Goal: Task Accomplishment & Management: Use online tool/utility

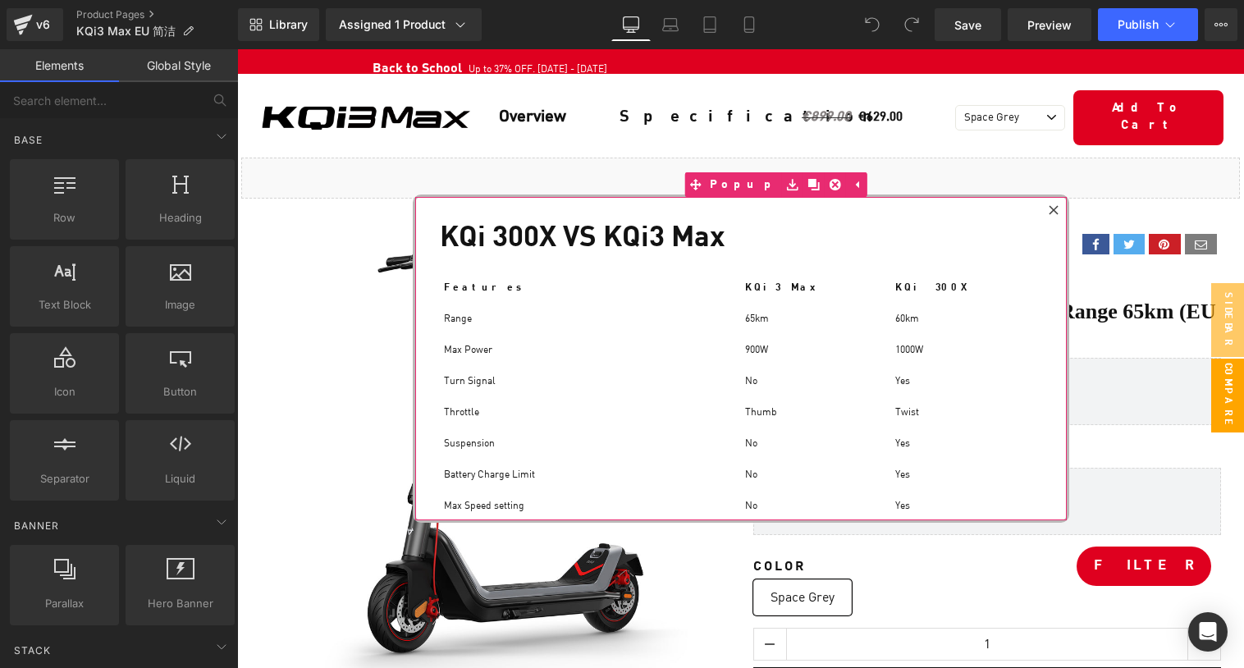
click at [1058, 208] on icon at bounding box center [1054, 210] width 10 height 10
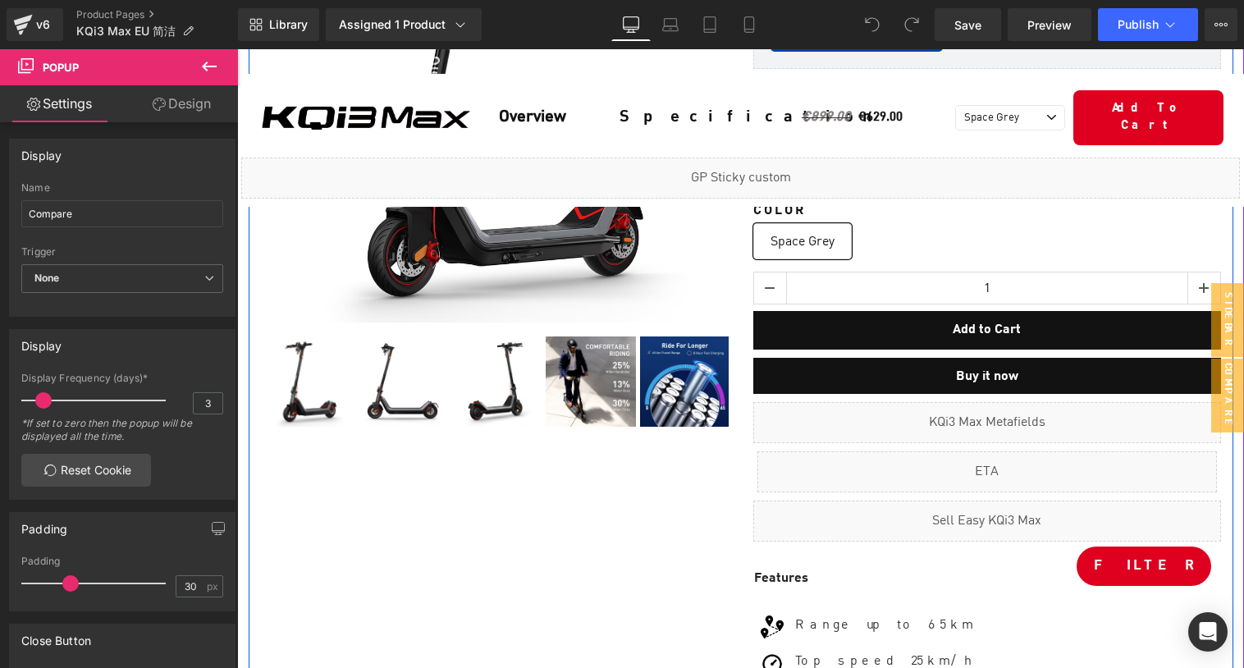
scroll to position [421, 0]
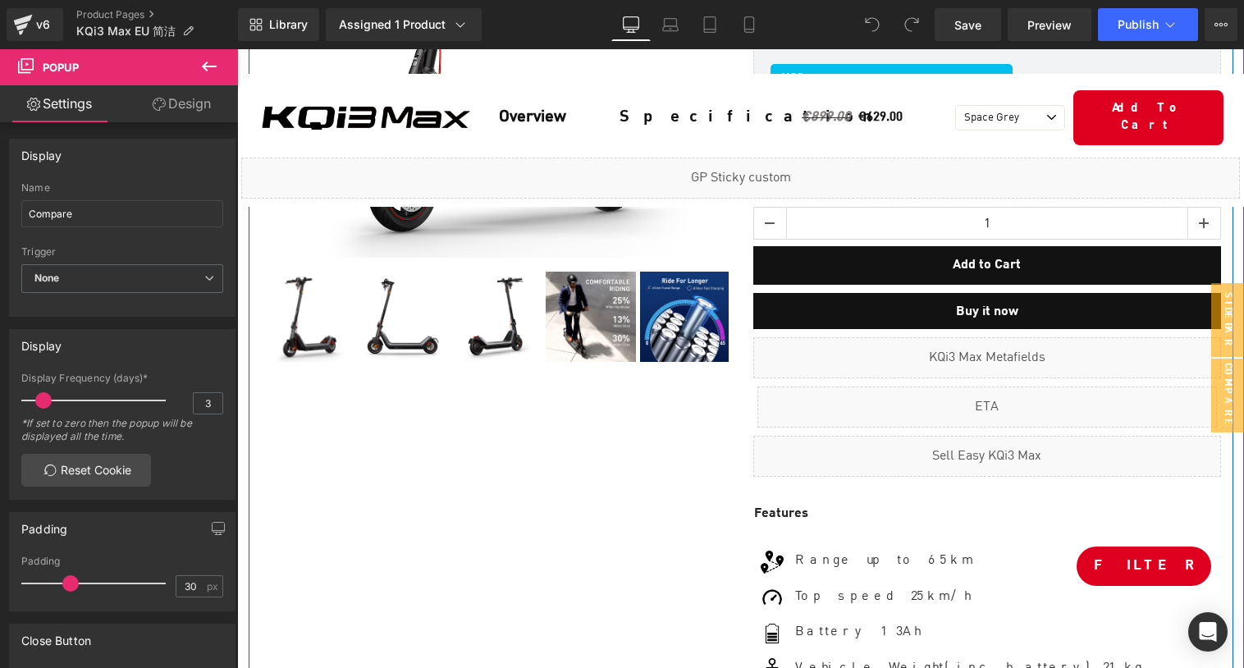
click at [1003, 451] on div "Liquid" at bounding box center [987, 456] width 468 height 41
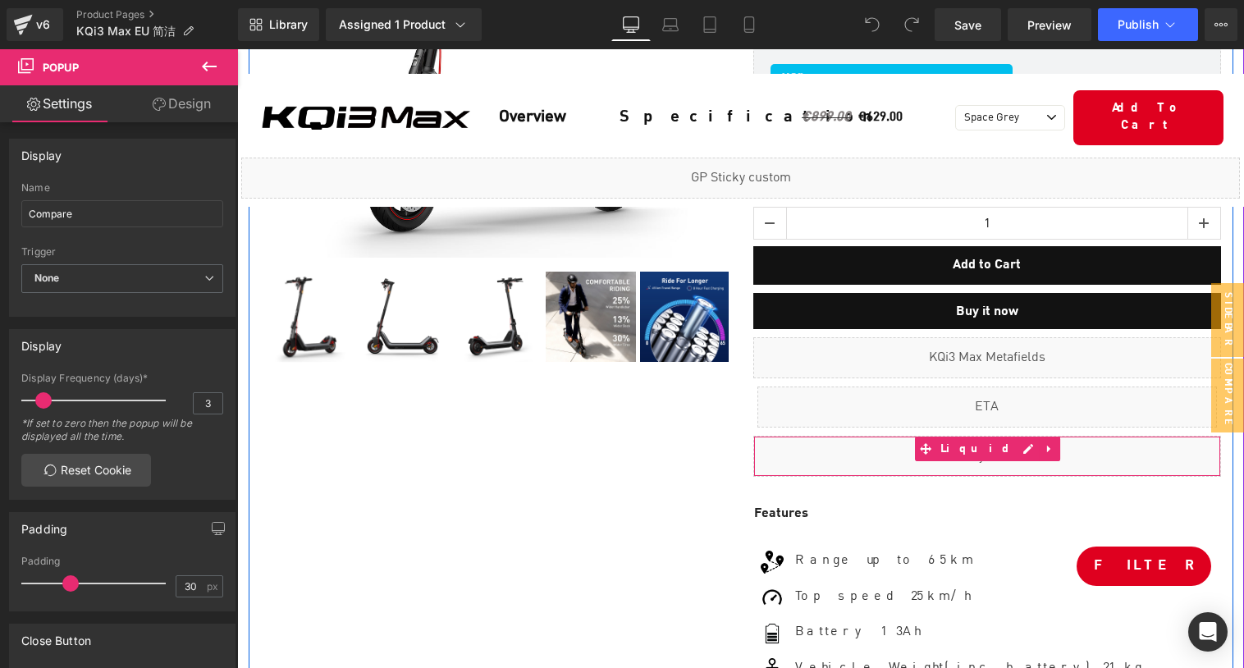
click at [1003, 451] on div "Liquid" at bounding box center [987, 456] width 468 height 41
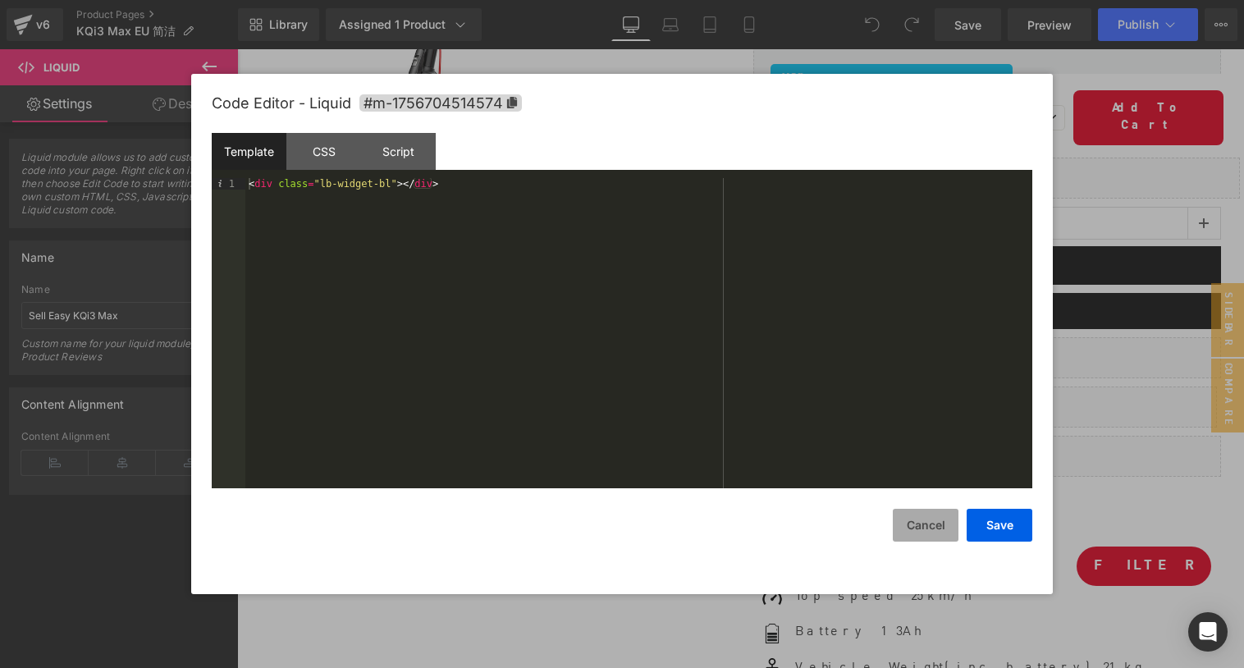
click at [913, 533] on button "Cancel" at bounding box center [926, 525] width 66 height 33
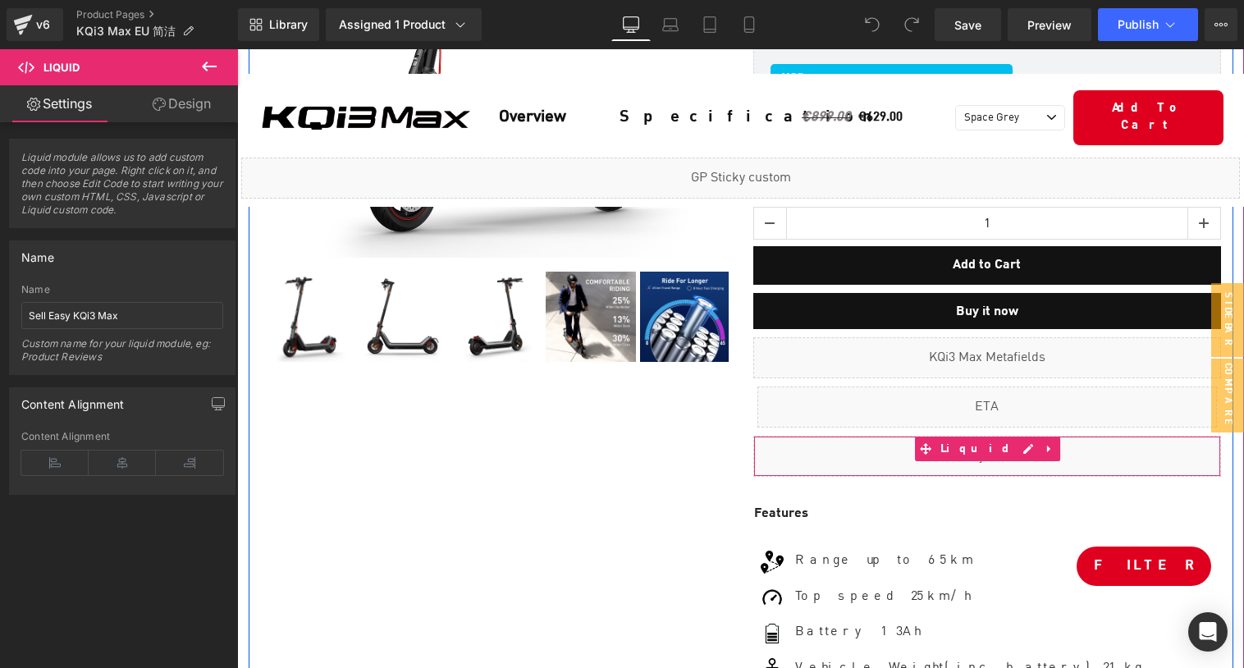
click at [1017, 450] on link at bounding box center [1027, 449] width 21 height 25
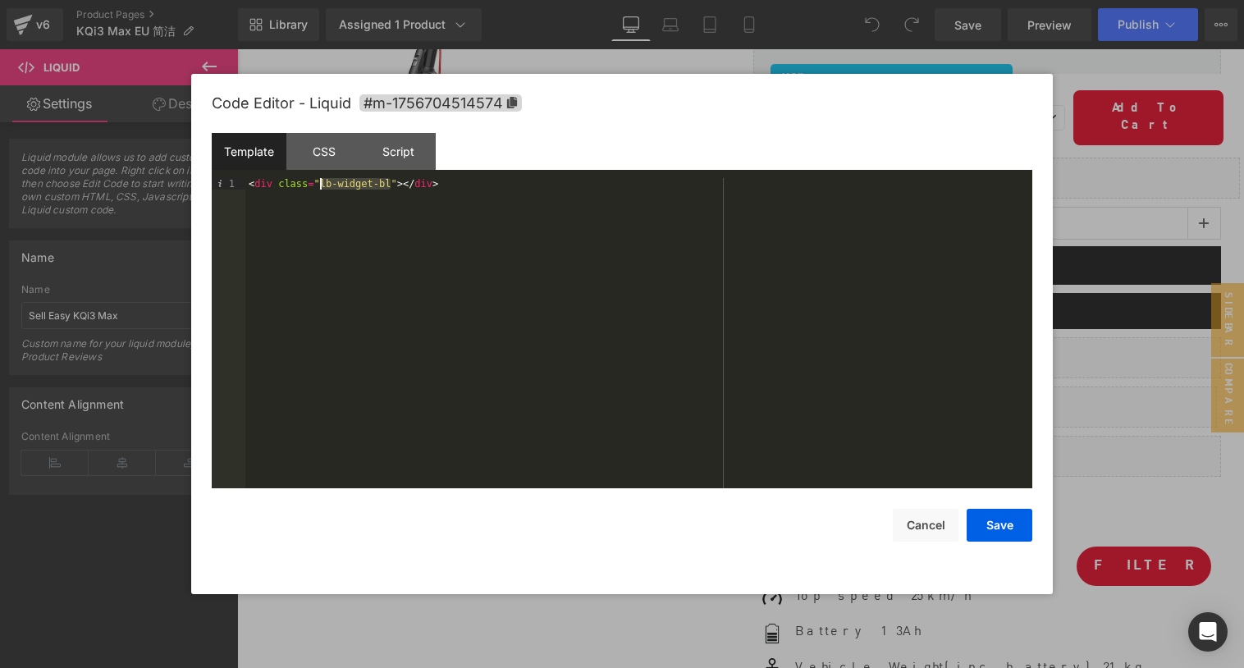
drag, startPoint x: 391, startPoint y: 182, endPoint x: 322, endPoint y: 184, distance: 68.9
click at [322, 184] on div "< div class = "lb-widget-bl" > </ div >" at bounding box center [638, 344] width 787 height 333
click at [923, 532] on button "Cancel" at bounding box center [926, 525] width 66 height 33
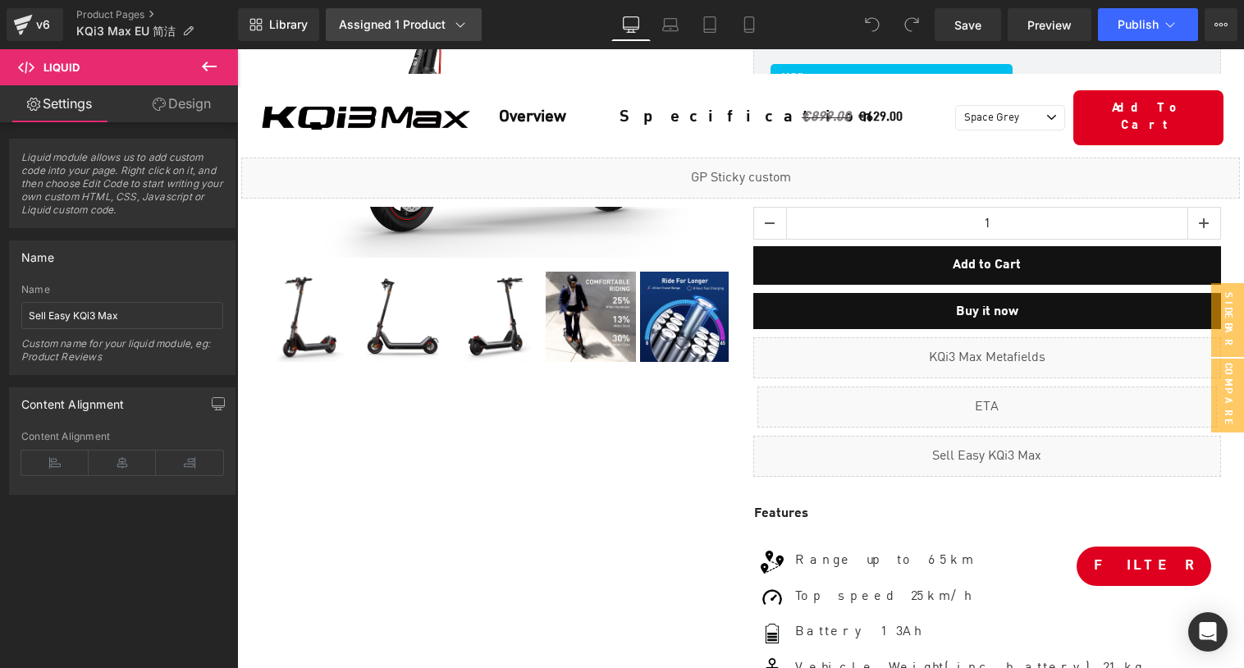
click at [448, 19] on div "Assigned 1 Product" at bounding box center [404, 24] width 130 height 16
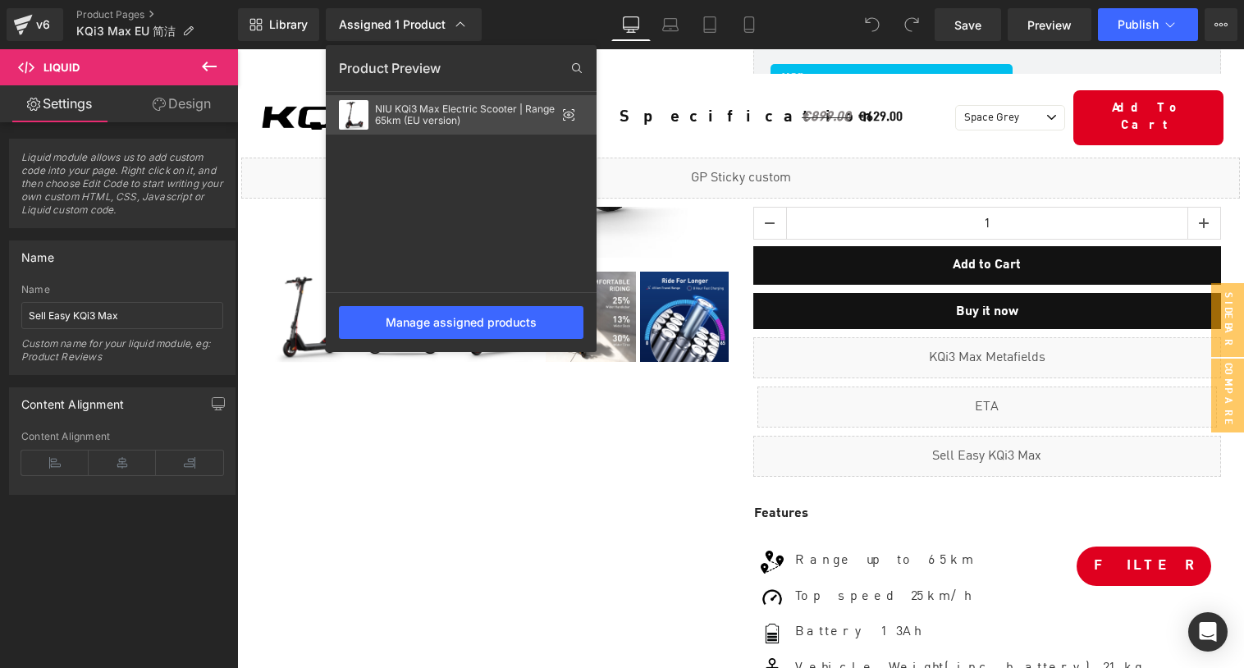
click at [569, 117] on icon at bounding box center [569, 115] width 11 height 7
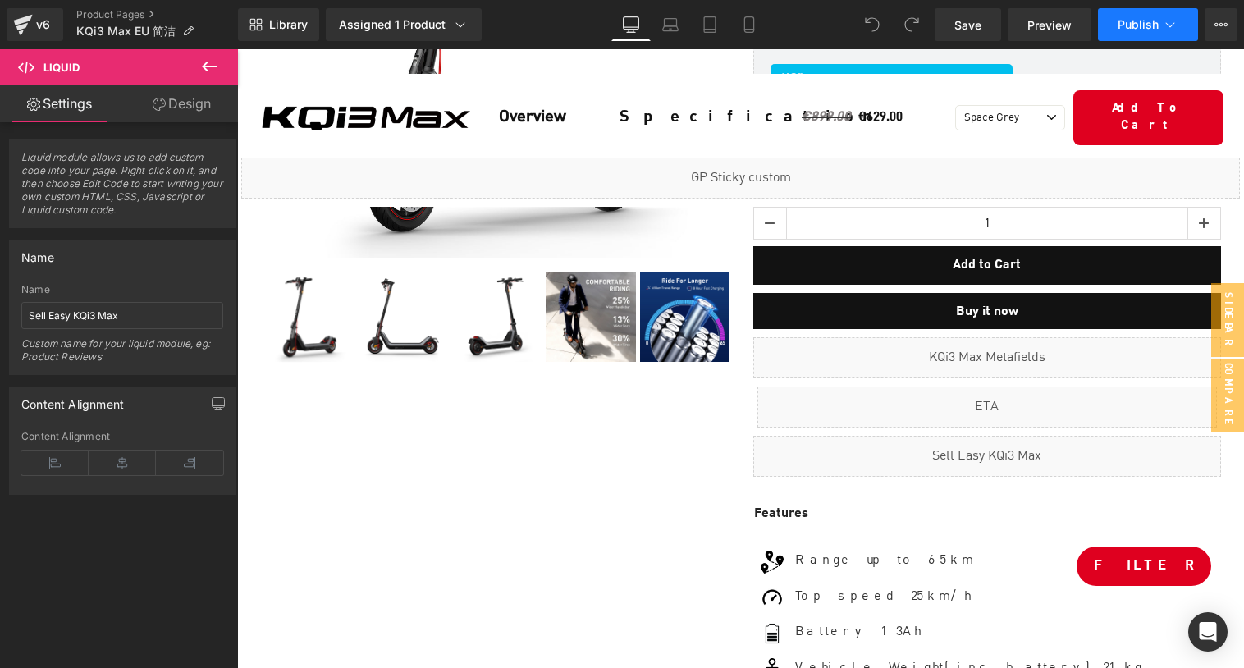
click at [1153, 18] on span "Publish" at bounding box center [1138, 24] width 41 height 13
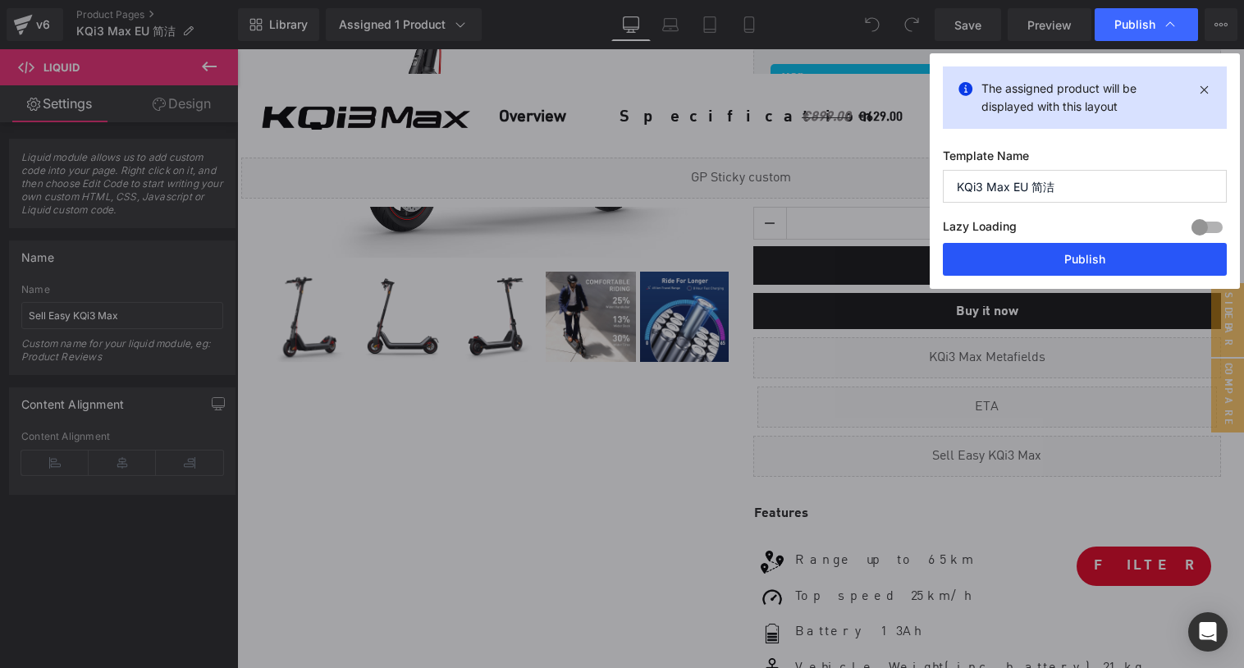
click at [1063, 272] on button "Publish" at bounding box center [1085, 259] width 284 height 33
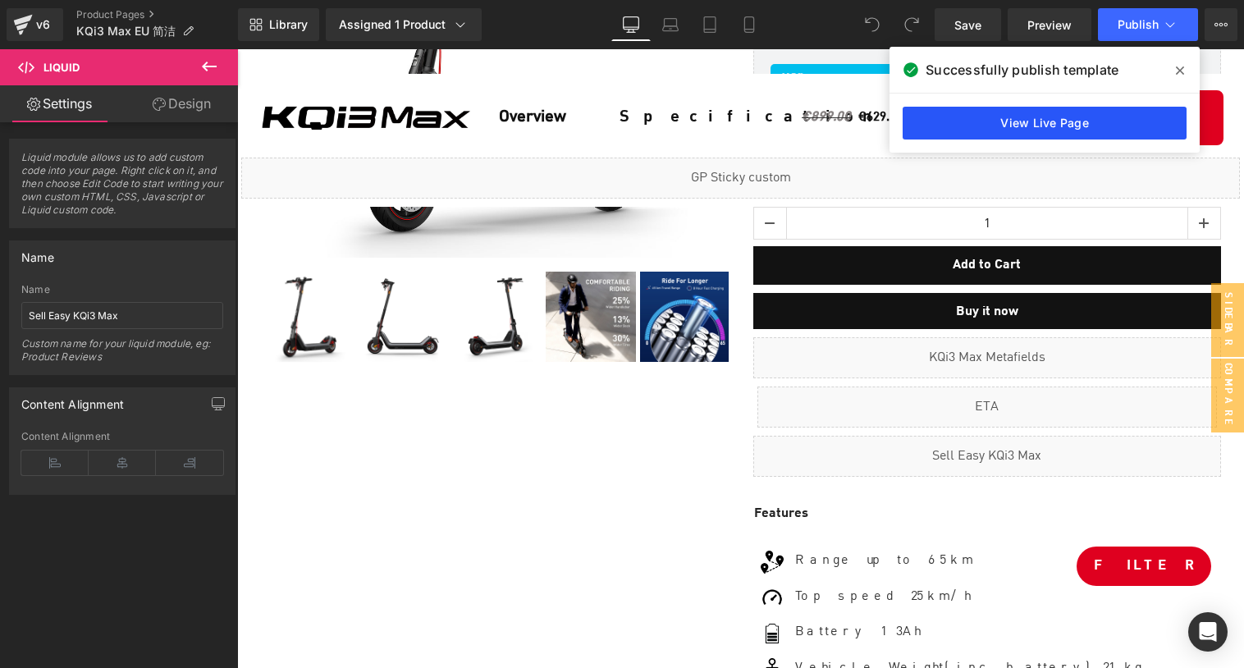
click at [1073, 121] on link "View Live Page" at bounding box center [1045, 123] width 284 height 33
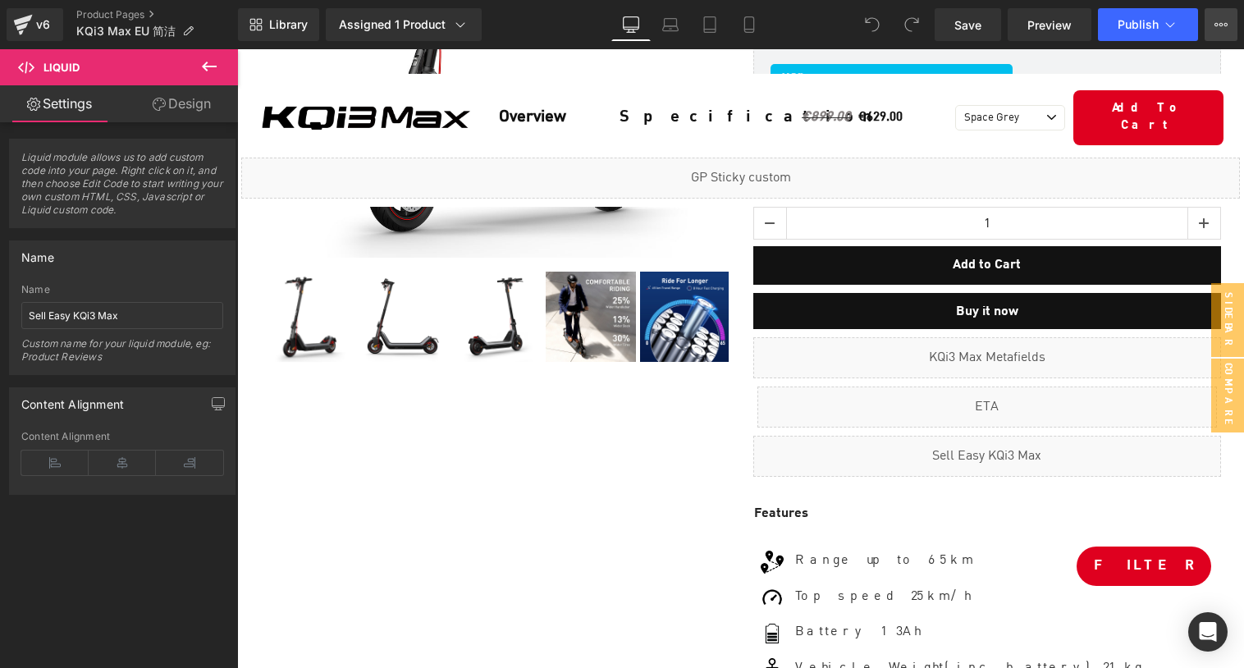
click at [1220, 27] on icon at bounding box center [1220, 24] width 13 height 13
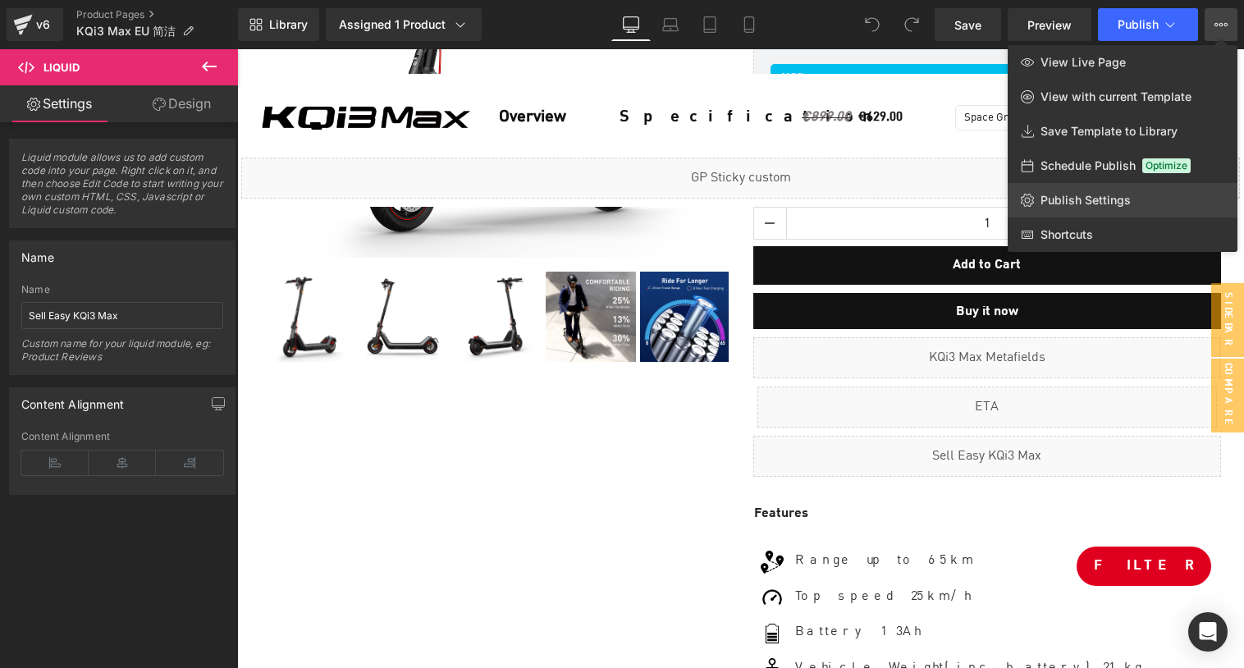
click at [1073, 205] on span "Publish Settings" at bounding box center [1085, 200] width 90 height 15
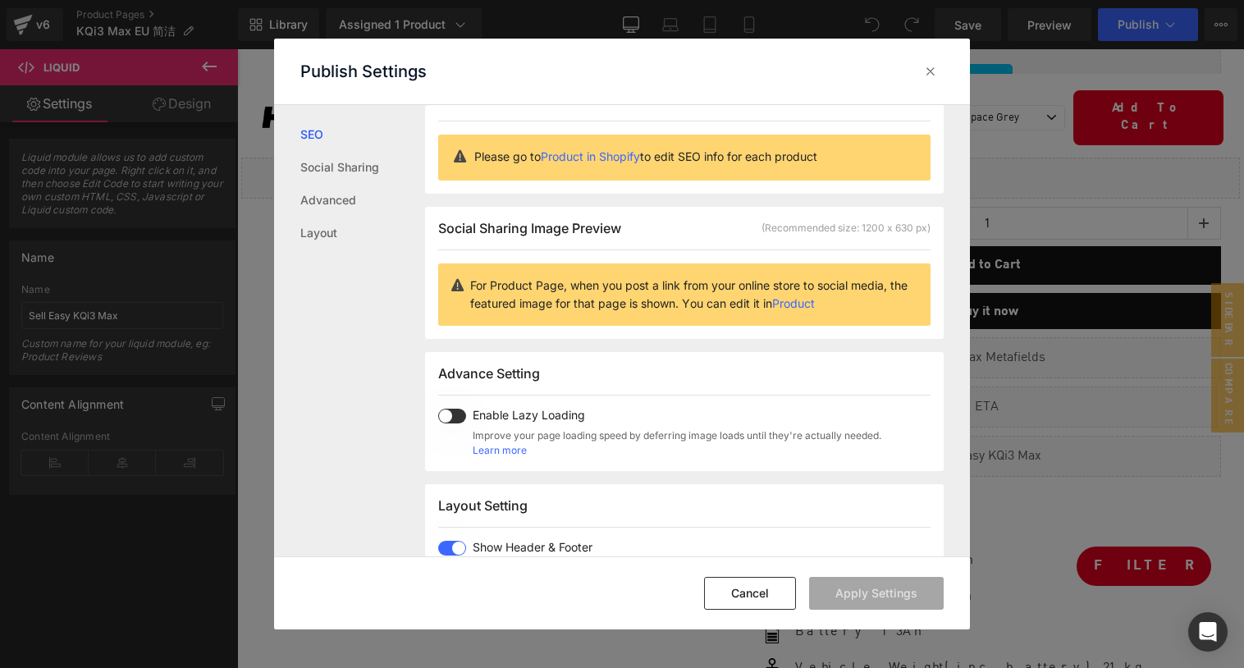
scroll to position [28, 0]
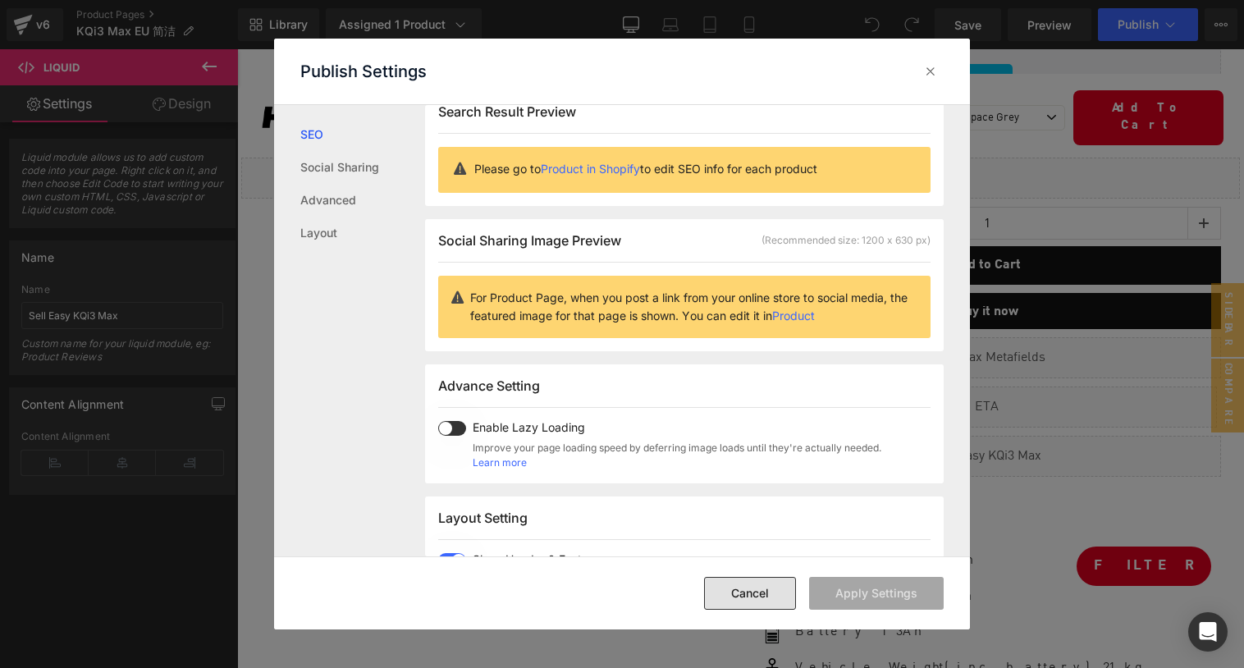
click at [772, 599] on button "Cancel" at bounding box center [750, 593] width 92 height 33
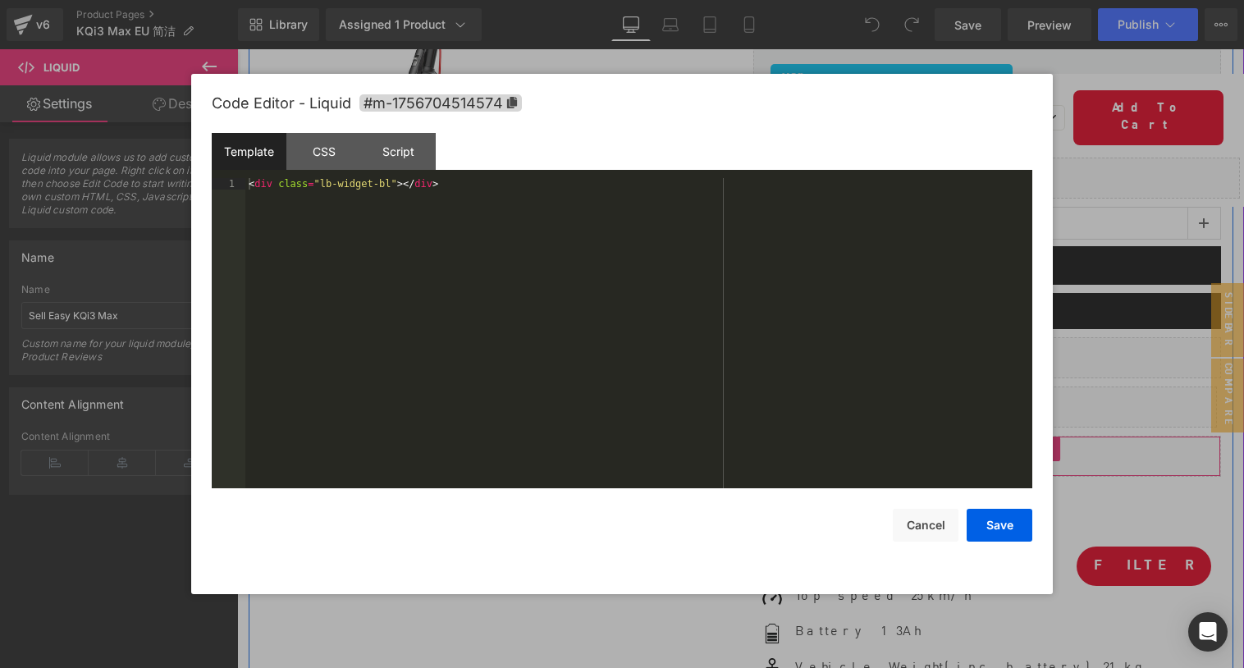
click at [1003, 450] on div "Liquid" at bounding box center [987, 456] width 468 height 41
click at [327, 155] on div "CSS" at bounding box center [323, 151] width 75 height 37
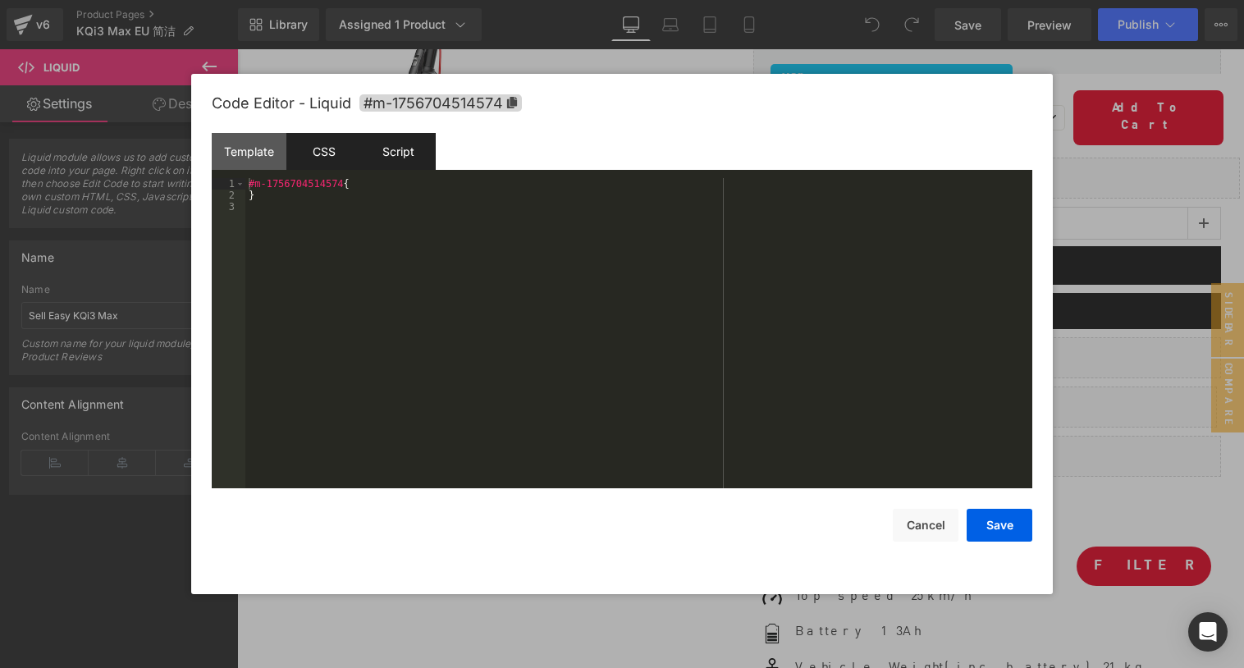
click at [396, 150] on div "Script" at bounding box center [398, 151] width 75 height 37
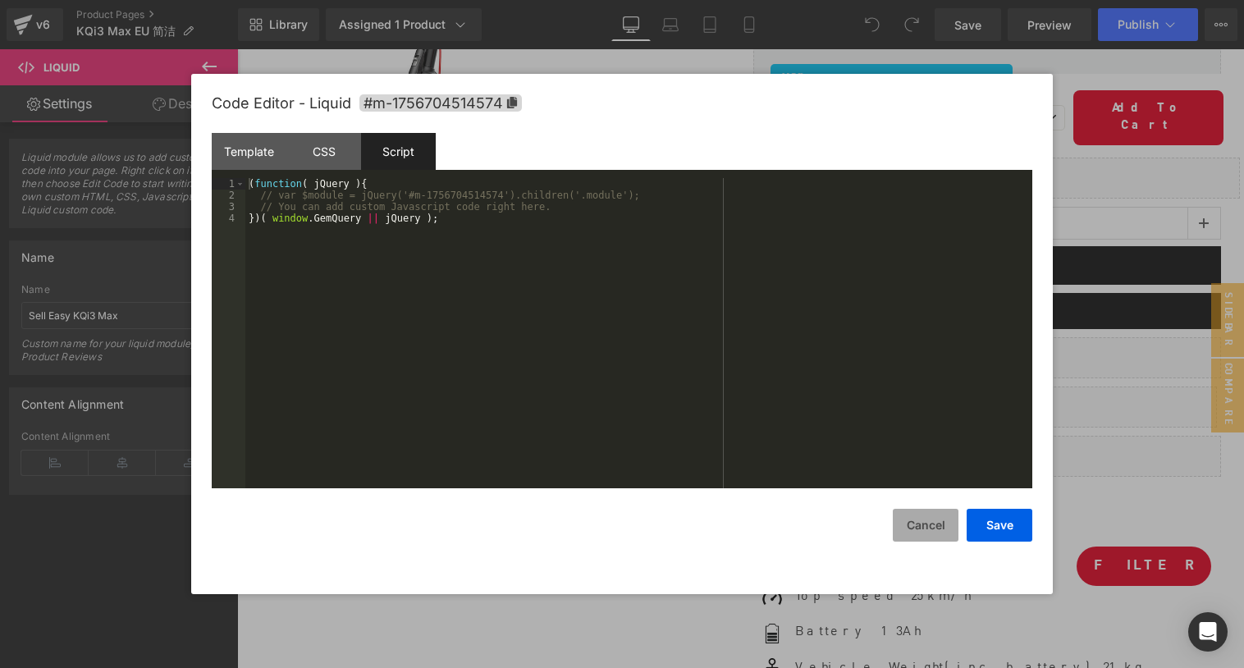
click at [933, 524] on button "Cancel" at bounding box center [926, 525] width 66 height 33
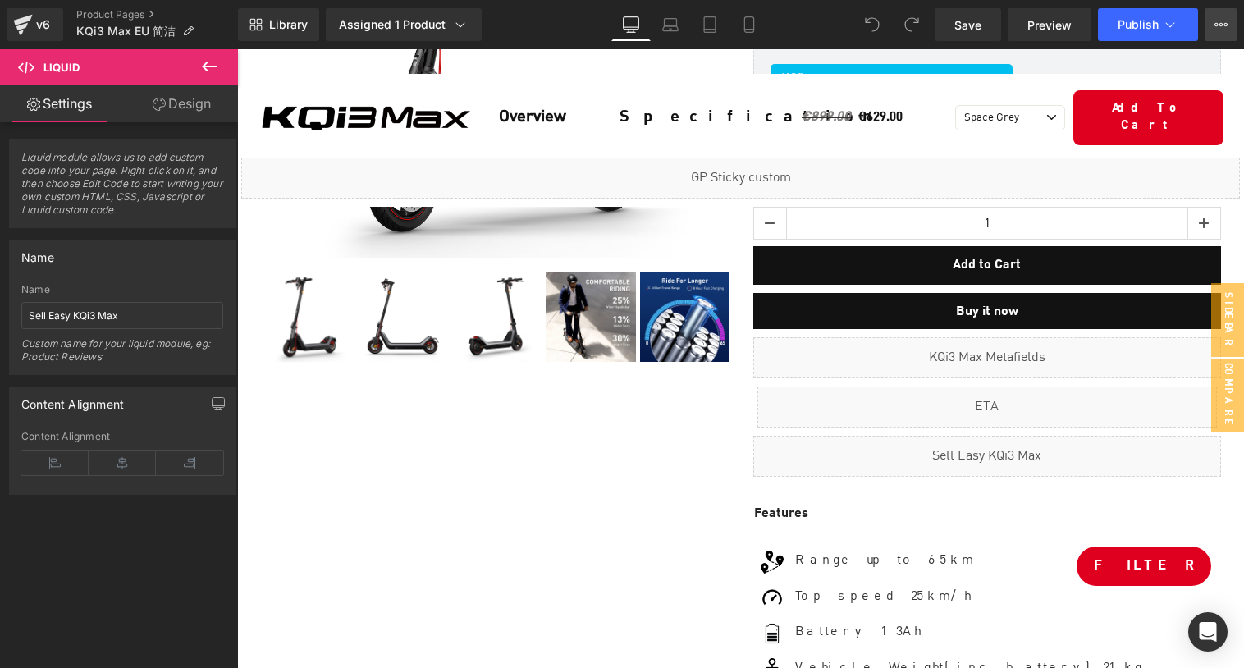
click at [1209, 25] on button "View Live Page View with current Template Save Template to Library Schedule Pub…" at bounding box center [1221, 24] width 33 height 33
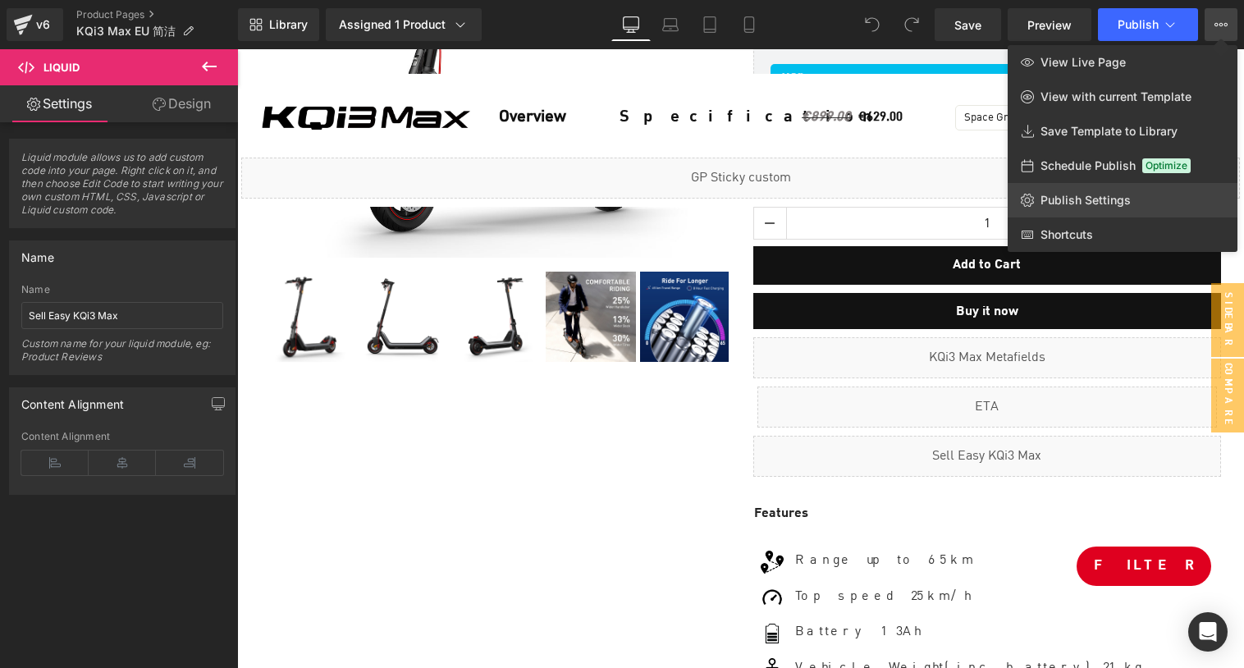
click at [1061, 195] on span "Publish Settings" at bounding box center [1085, 200] width 90 height 15
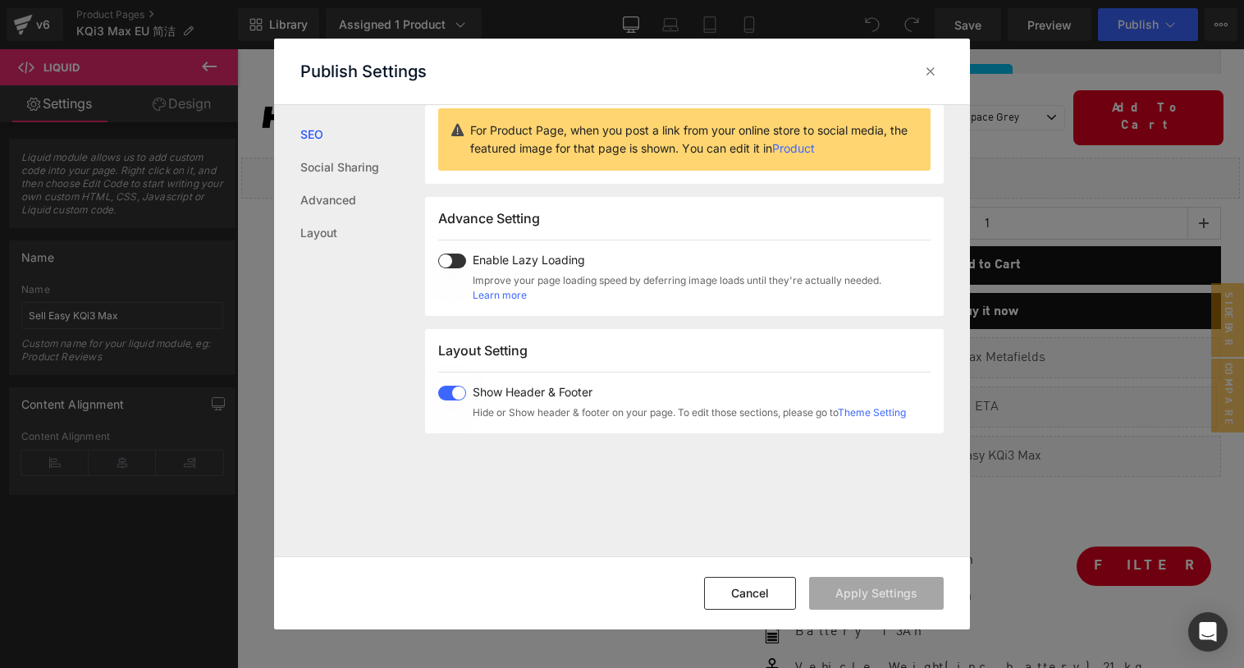
scroll to position [208, 0]
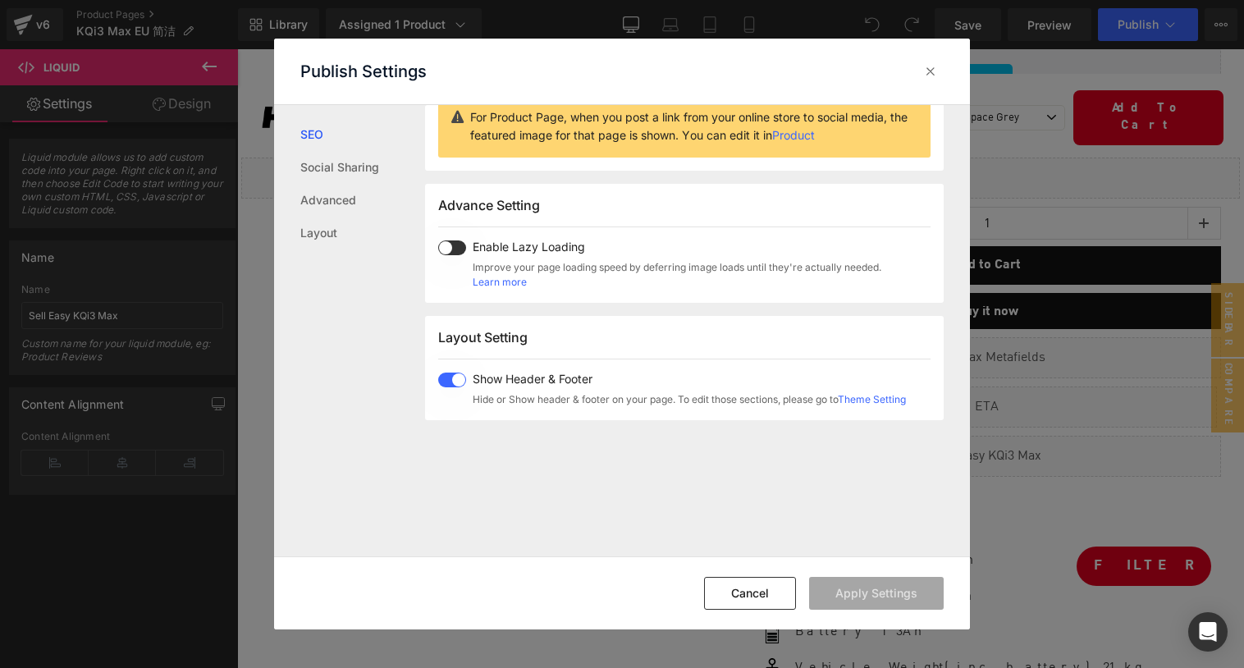
click at [542, 251] on span "Enable Lazy Loading" at bounding box center [677, 246] width 409 height 13
click at [866, 595] on button "Apply Settings" at bounding box center [876, 593] width 135 height 33
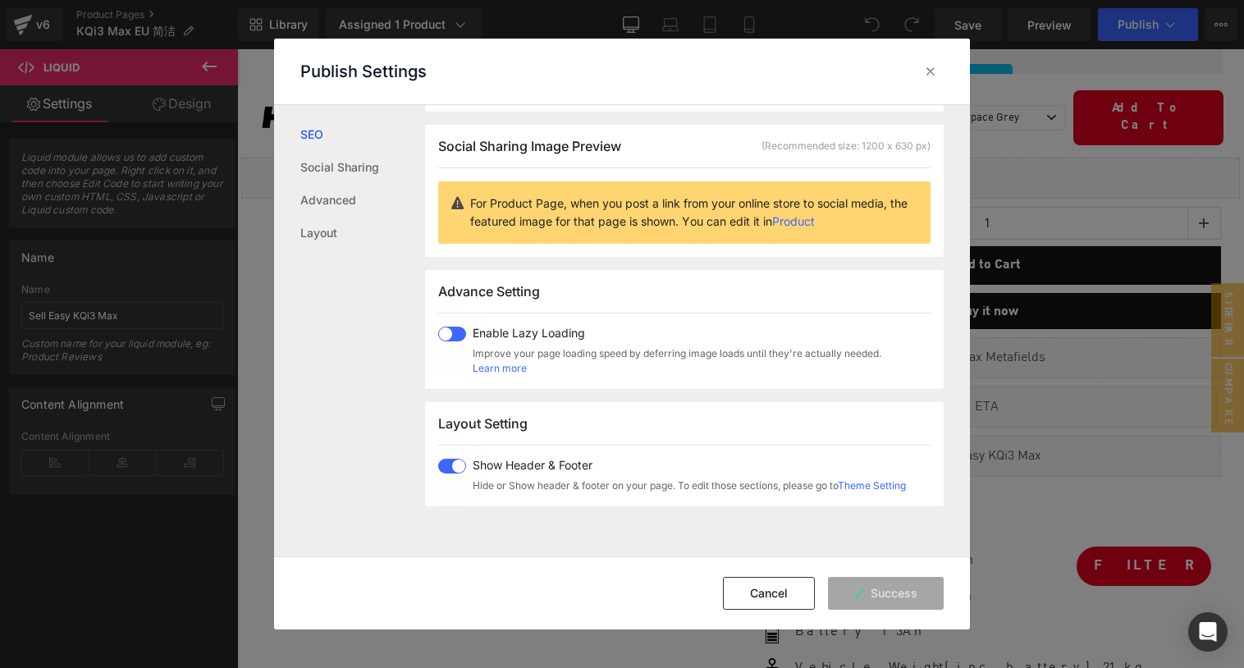
scroll to position [0, 0]
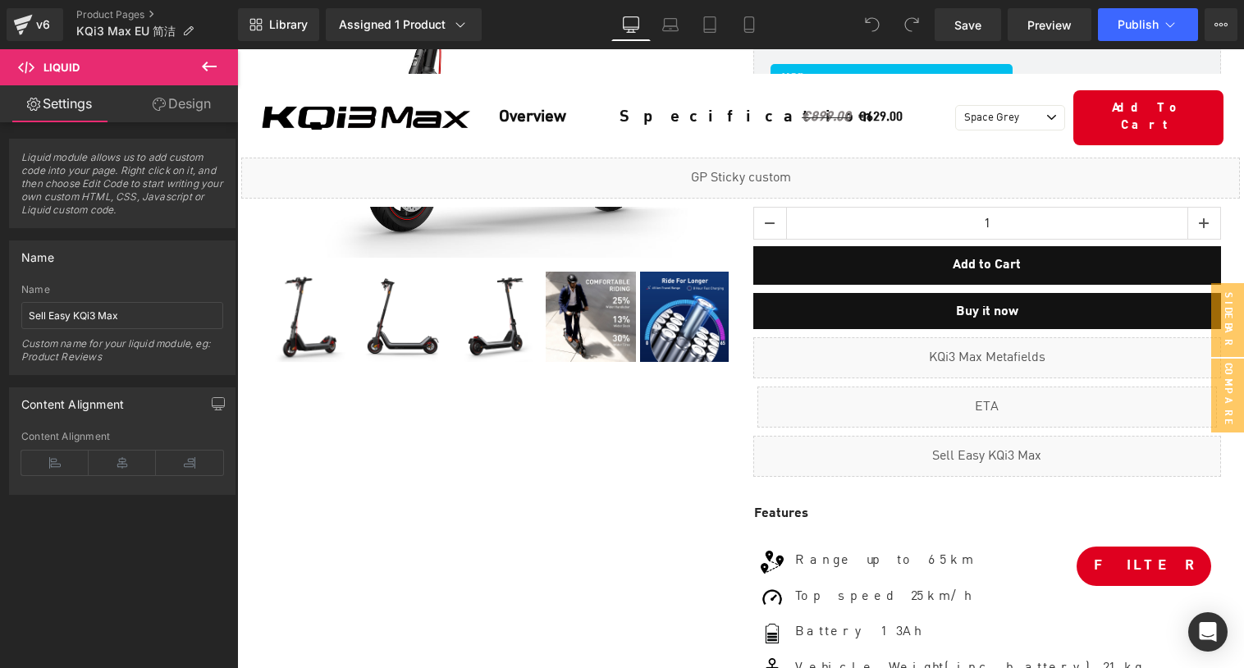
click at [1161, 38] on button "Publish" at bounding box center [1148, 24] width 100 height 33
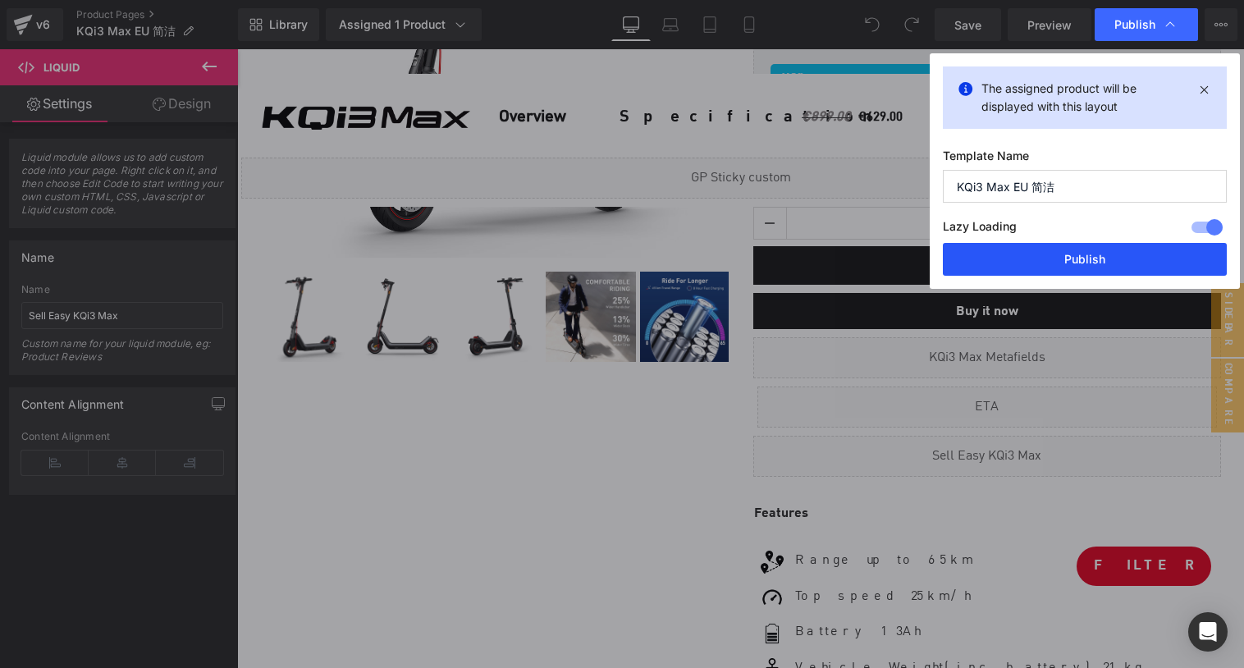
click at [1063, 261] on button "Publish" at bounding box center [1085, 259] width 284 height 33
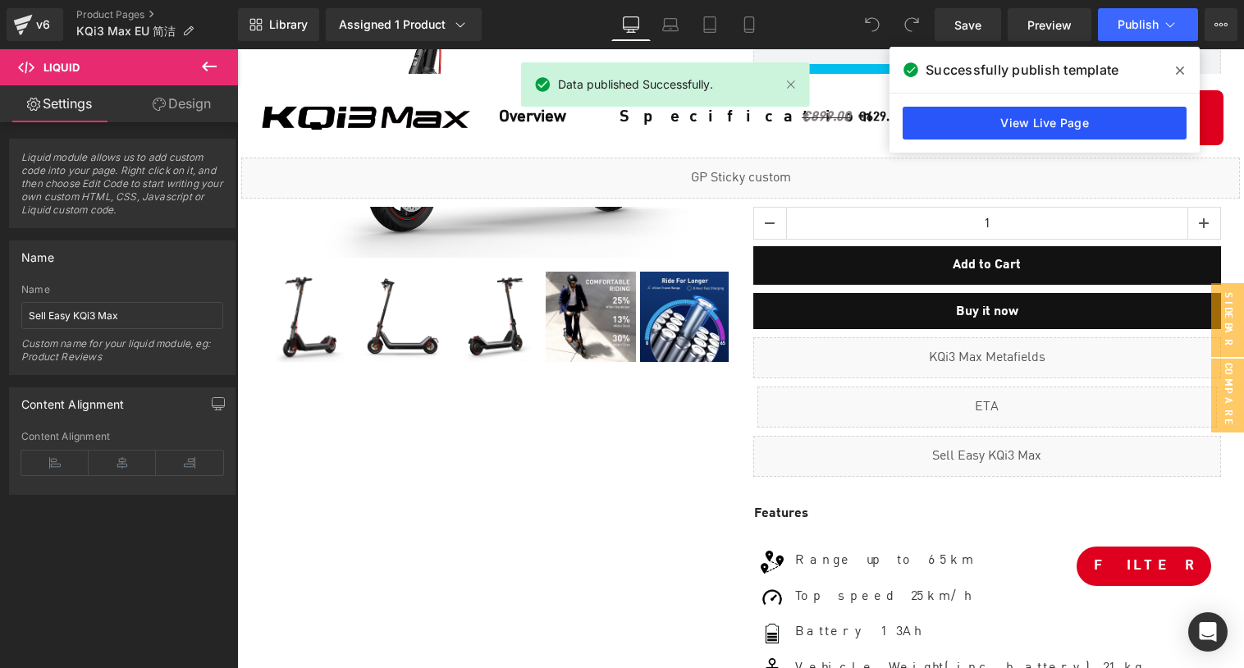
click at [1063, 122] on link "View Live Page" at bounding box center [1045, 123] width 284 height 33
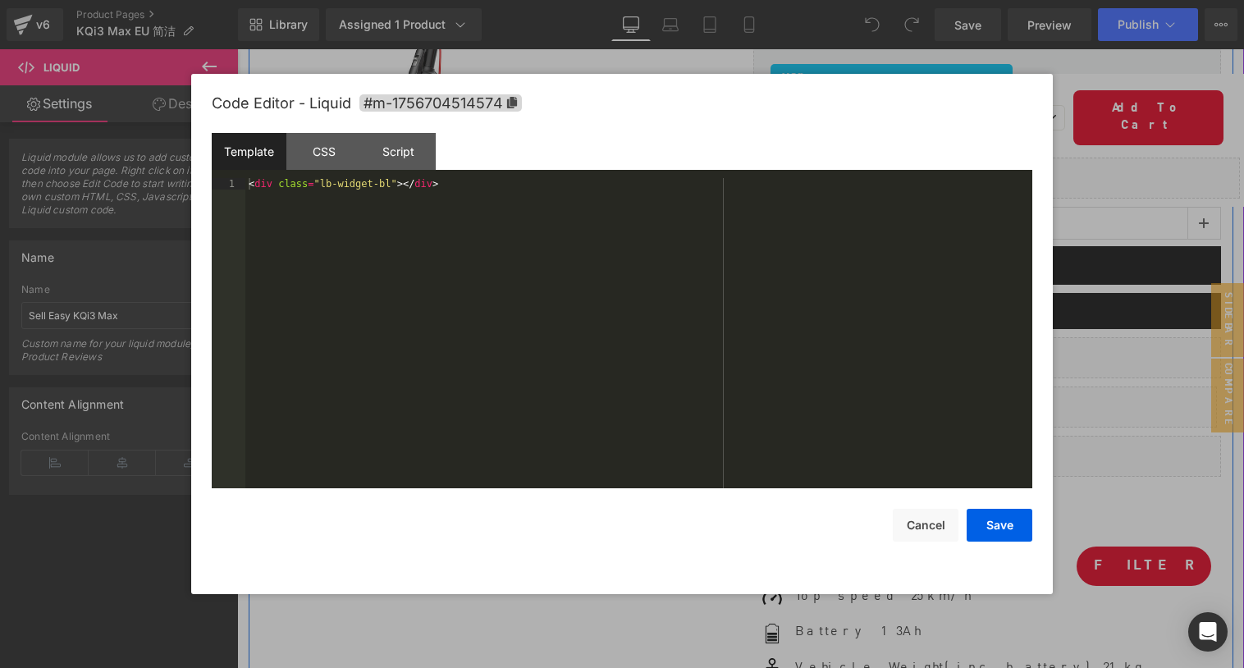
drag, startPoint x: 1003, startPoint y: 450, endPoint x: 1240, endPoint y: 500, distance: 241.4
click at [1003, 450] on div "Liquid" at bounding box center [987, 456] width 468 height 41
click at [738, 302] on div "< div class = "lb-widget-bl" > </ div >" at bounding box center [638, 344] width 787 height 333
click at [939, 526] on button "Cancel" at bounding box center [926, 525] width 66 height 33
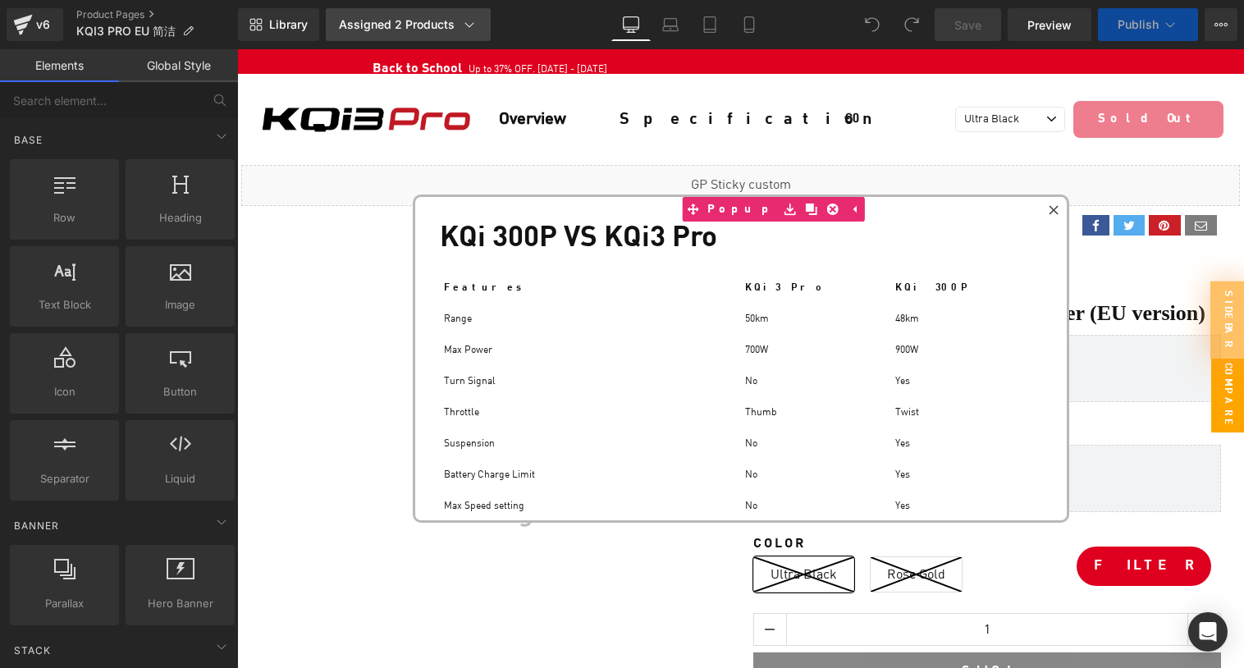
click at [465, 30] on icon at bounding box center [469, 24] width 16 height 16
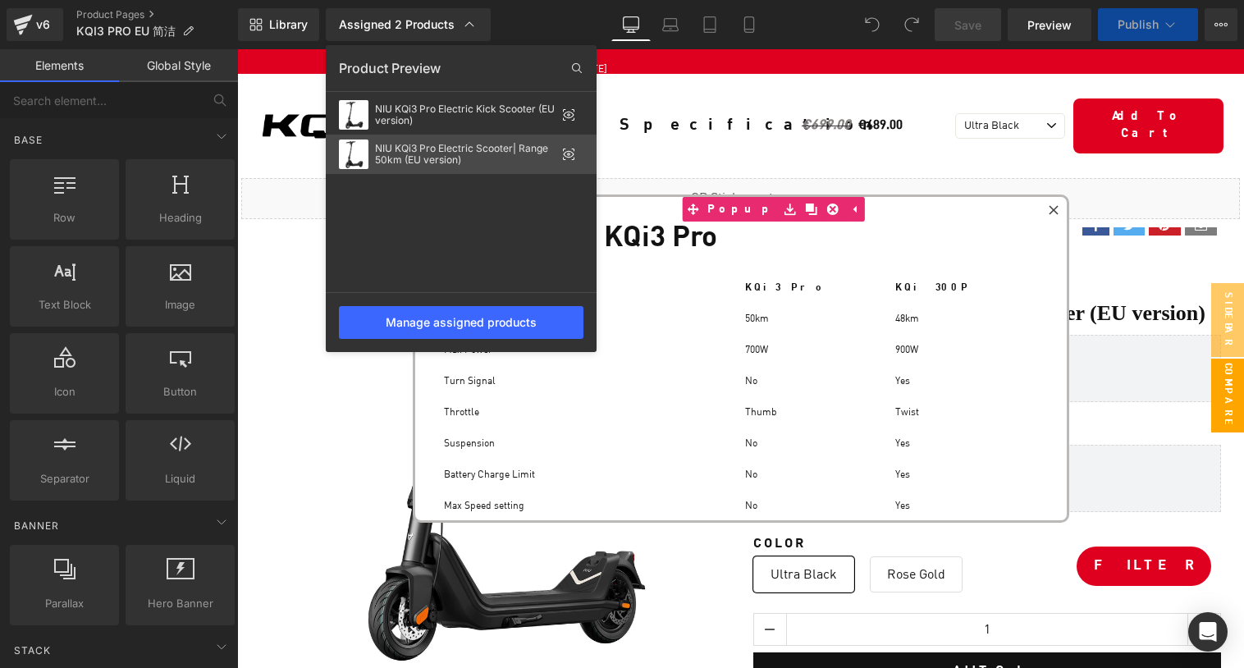
scroll to position [11408, 1005]
click at [567, 153] on icon at bounding box center [568, 154] width 13 height 13
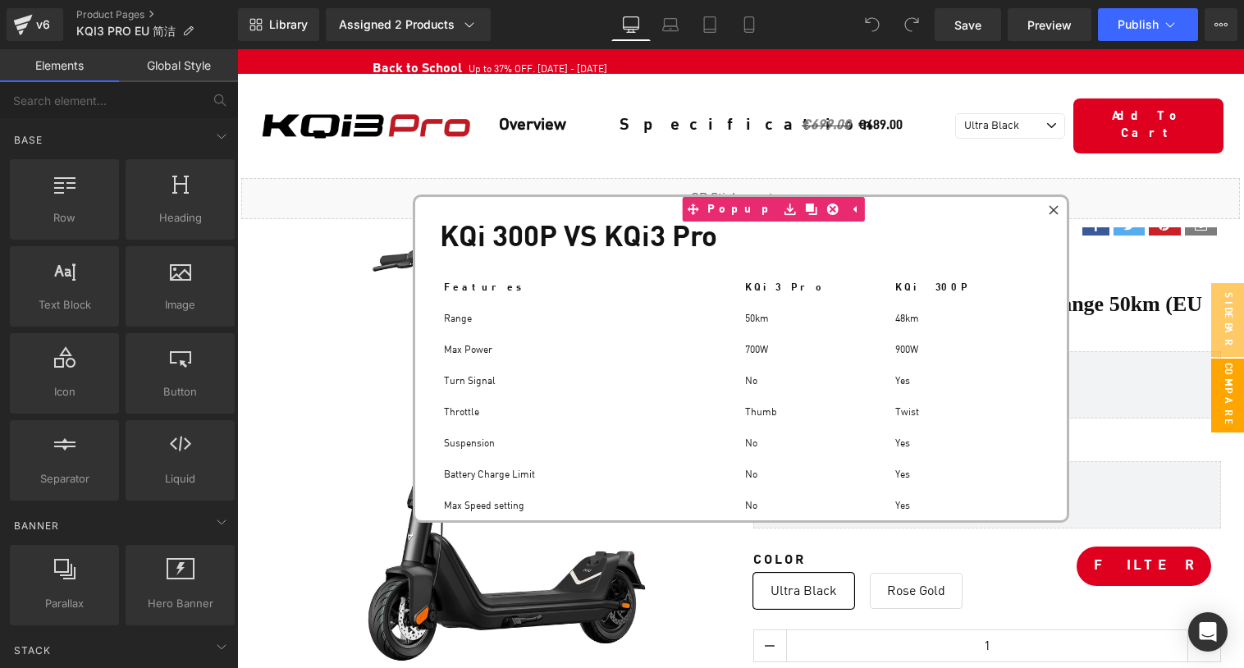
scroll to position [8, 8]
click at [455, 31] on div "Assigned 2 Products" at bounding box center [408, 24] width 139 height 16
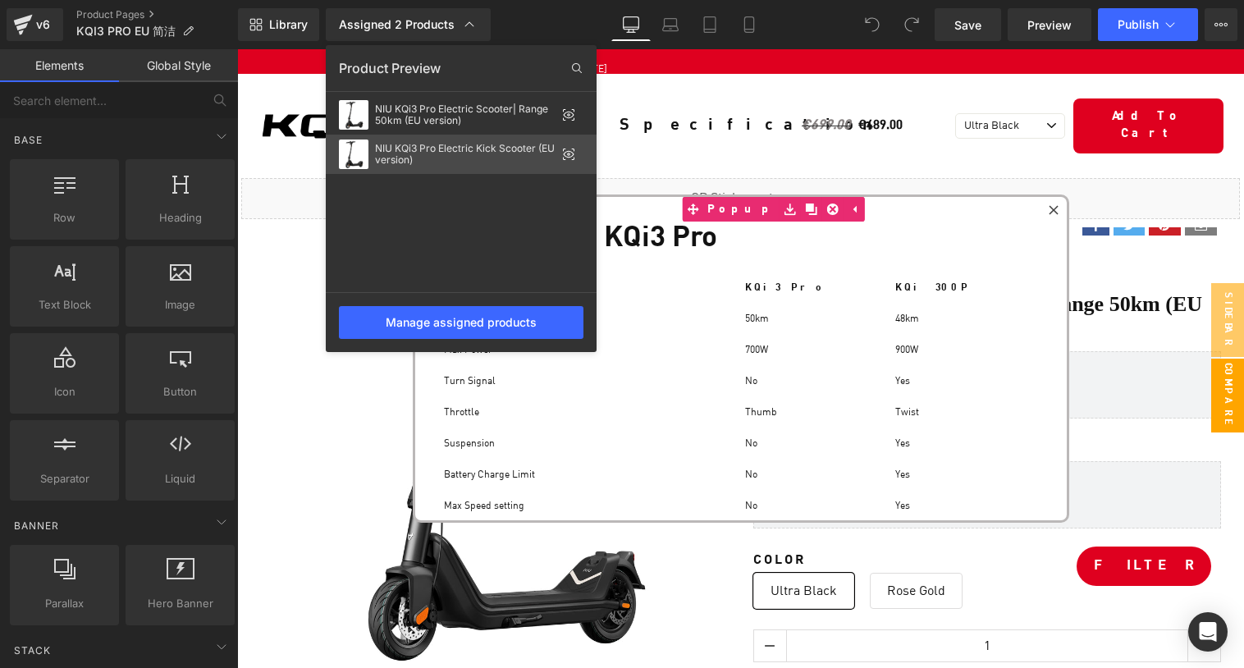
click at [570, 153] on icon at bounding box center [568, 154] width 13 height 13
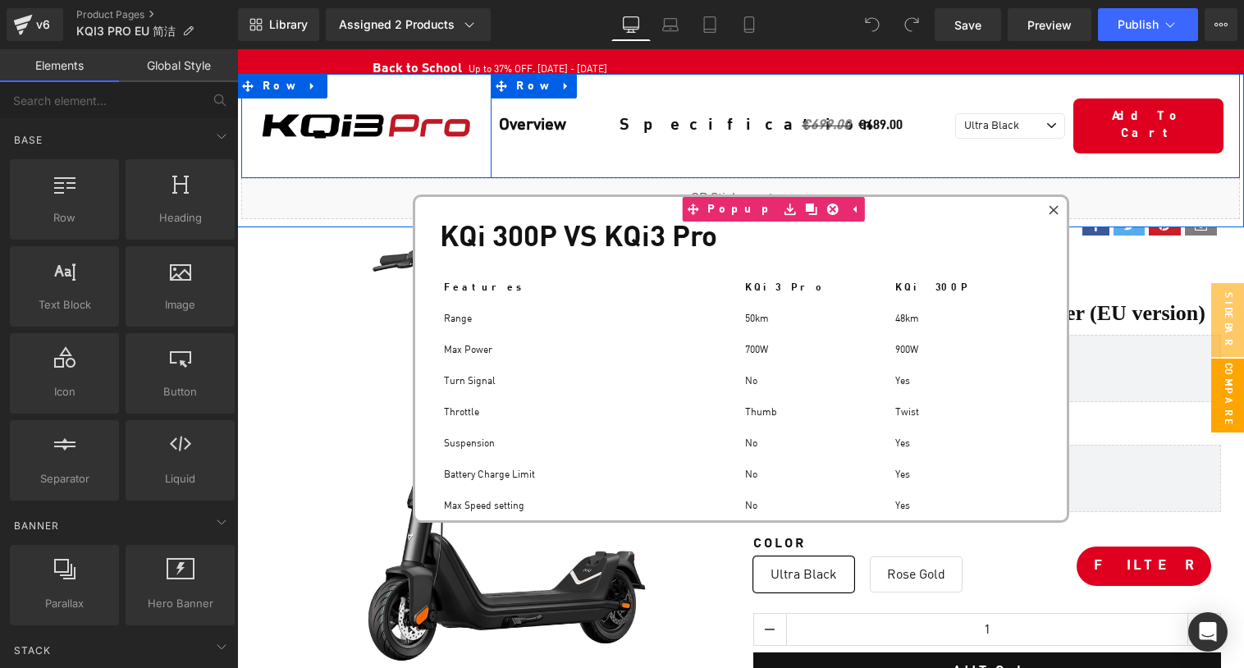
scroll to position [7, 8]
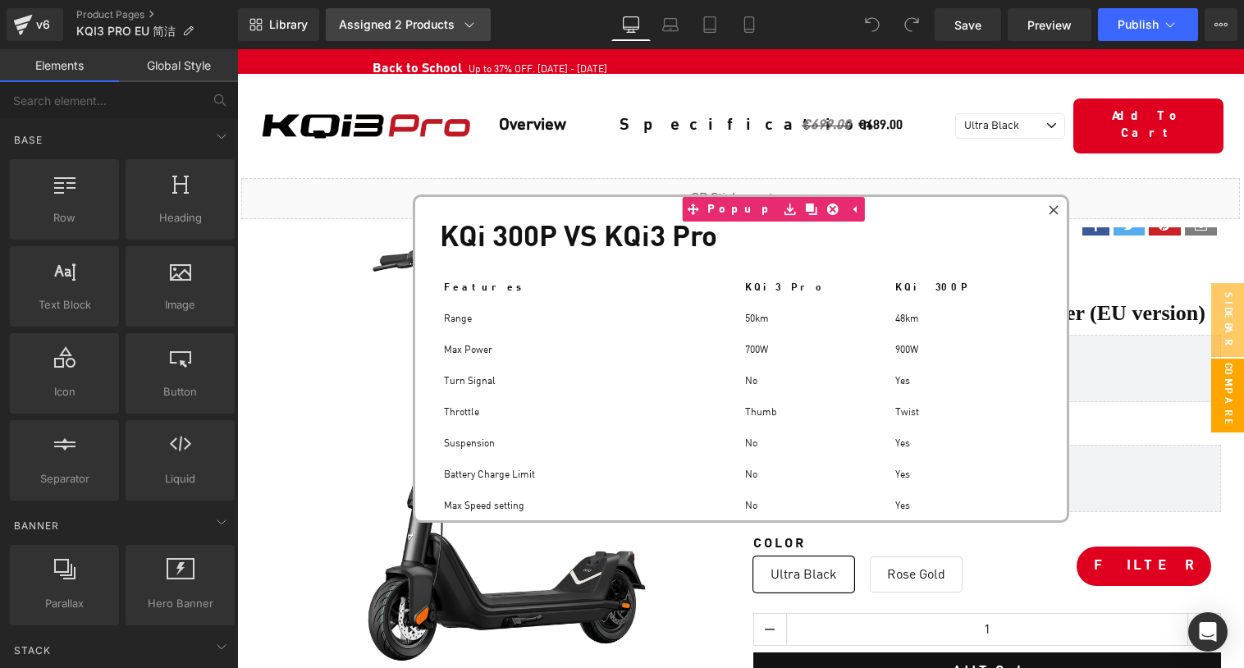
click at [407, 32] on div "Assigned 2 Products" at bounding box center [408, 24] width 139 height 16
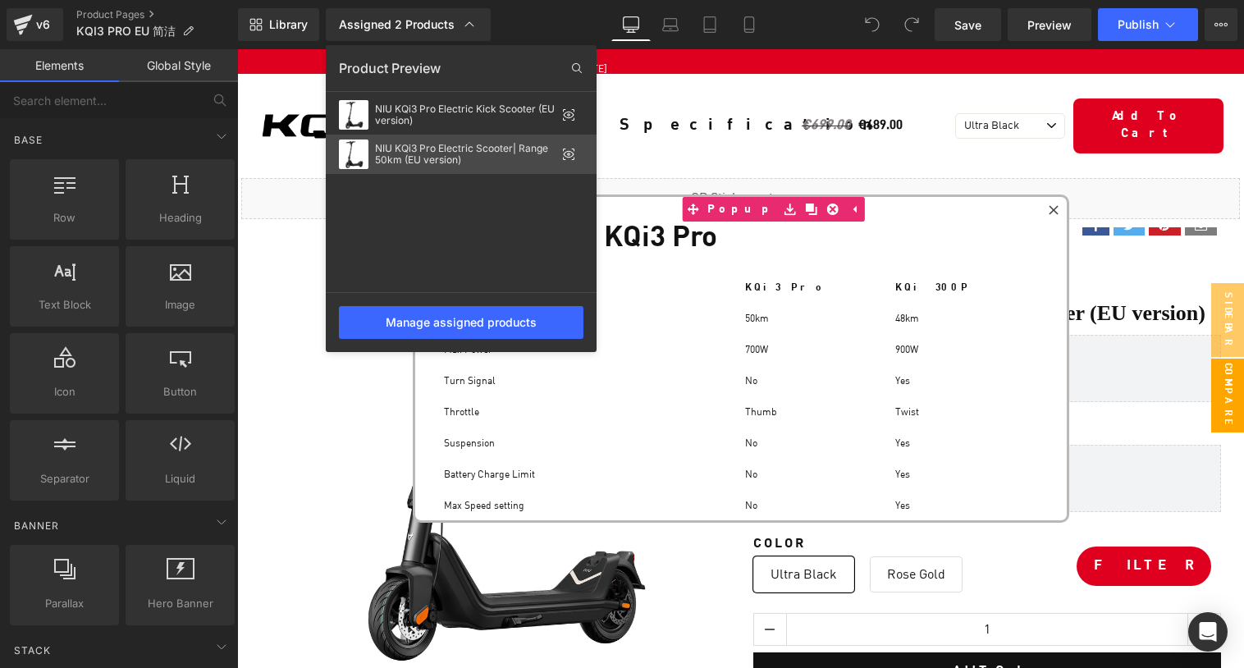
drag, startPoint x: 565, startPoint y: 159, endPoint x: 599, endPoint y: 27, distance: 136.3
click at [565, 159] on icon at bounding box center [564, 158] width 3 height 3
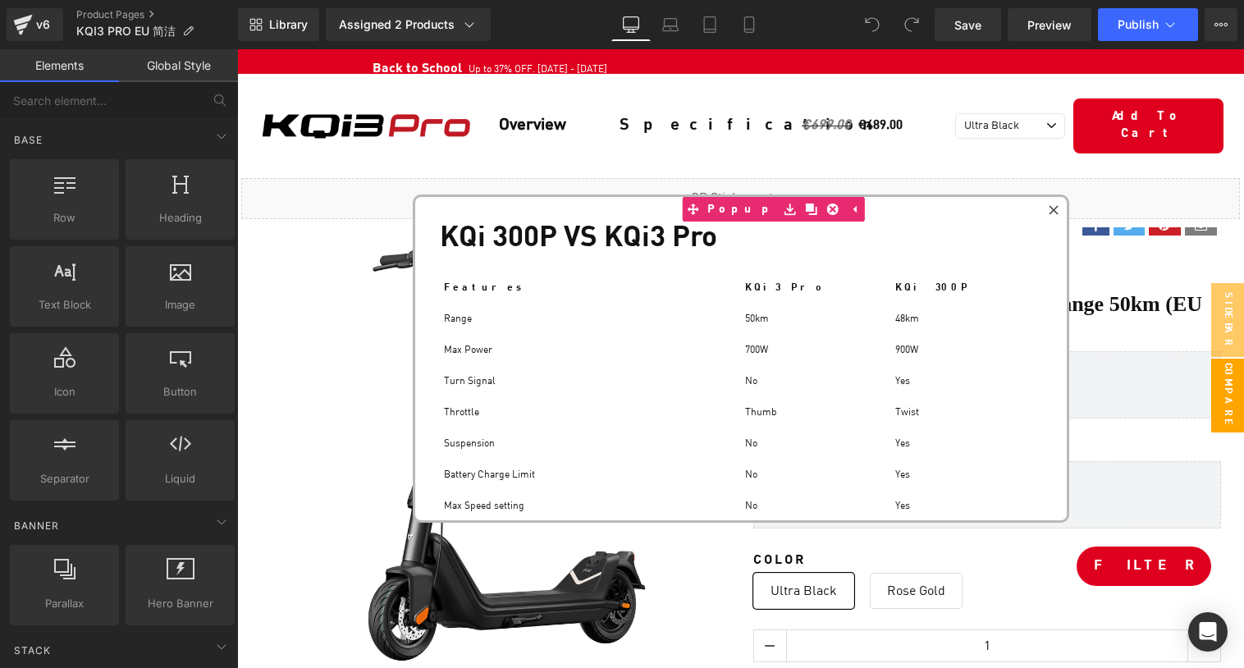
scroll to position [8, 8]
click at [1214, 25] on icon at bounding box center [1220, 24] width 13 height 13
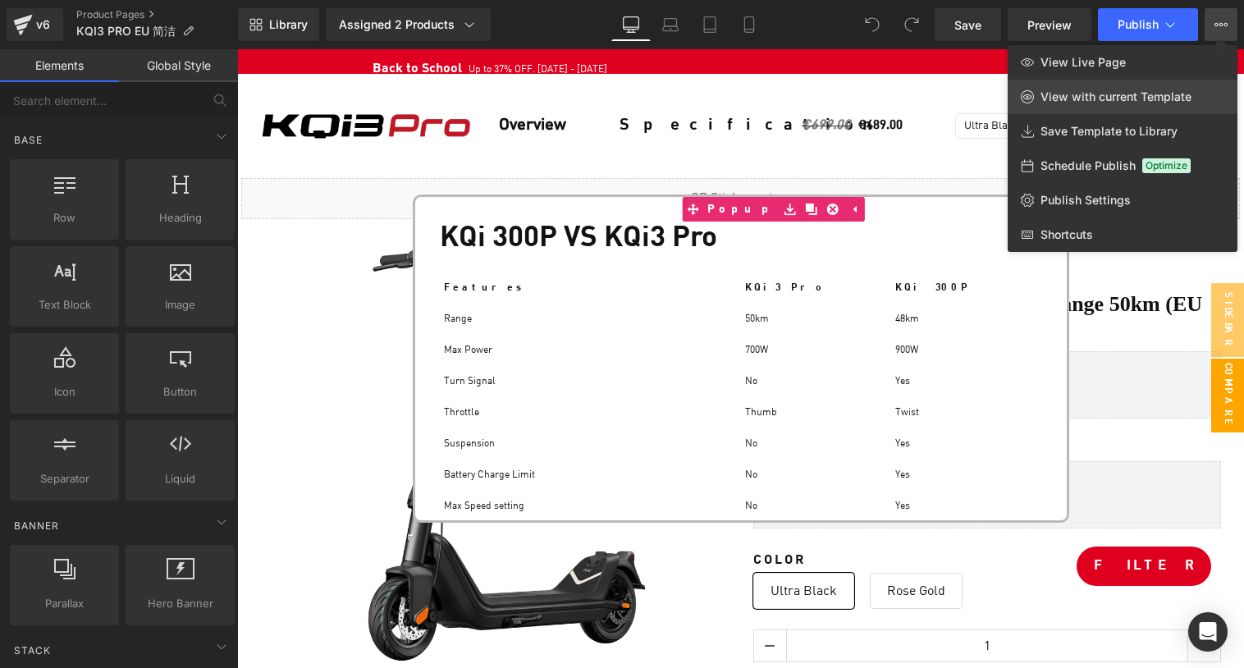
click at [1135, 106] on link "View with current Template" at bounding box center [1123, 97] width 230 height 34
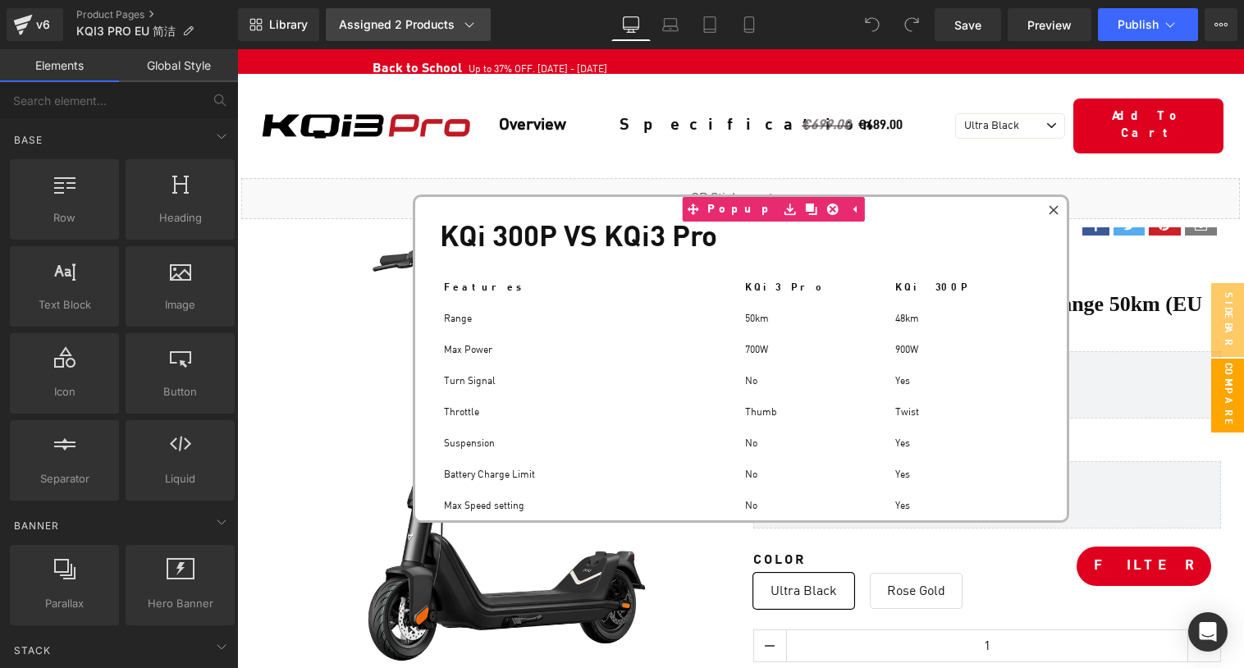
click at [450, 16] on div "Assigned 2 Products" at bounding box center [408, 24] width 139 height 16
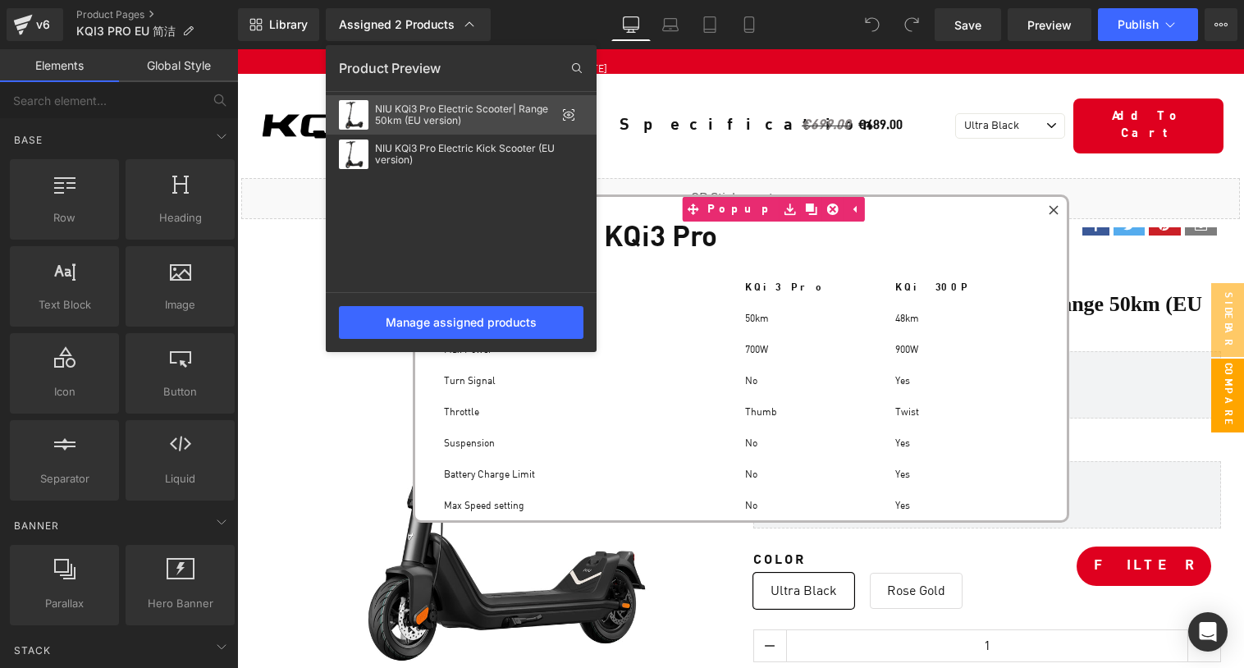
click at [568, 116] on icon at bounding box center [568, 114] width 3 height 3
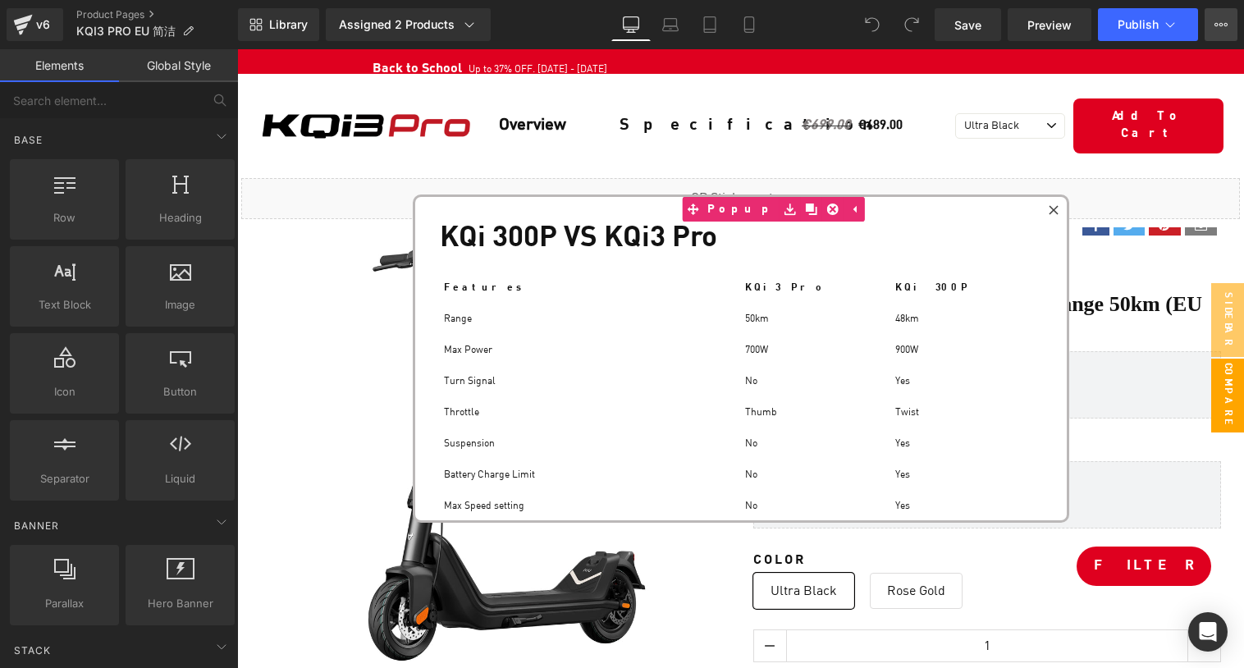
click at [1226, 29] on icon at bounding box center [1220, 24] width 13 height 13
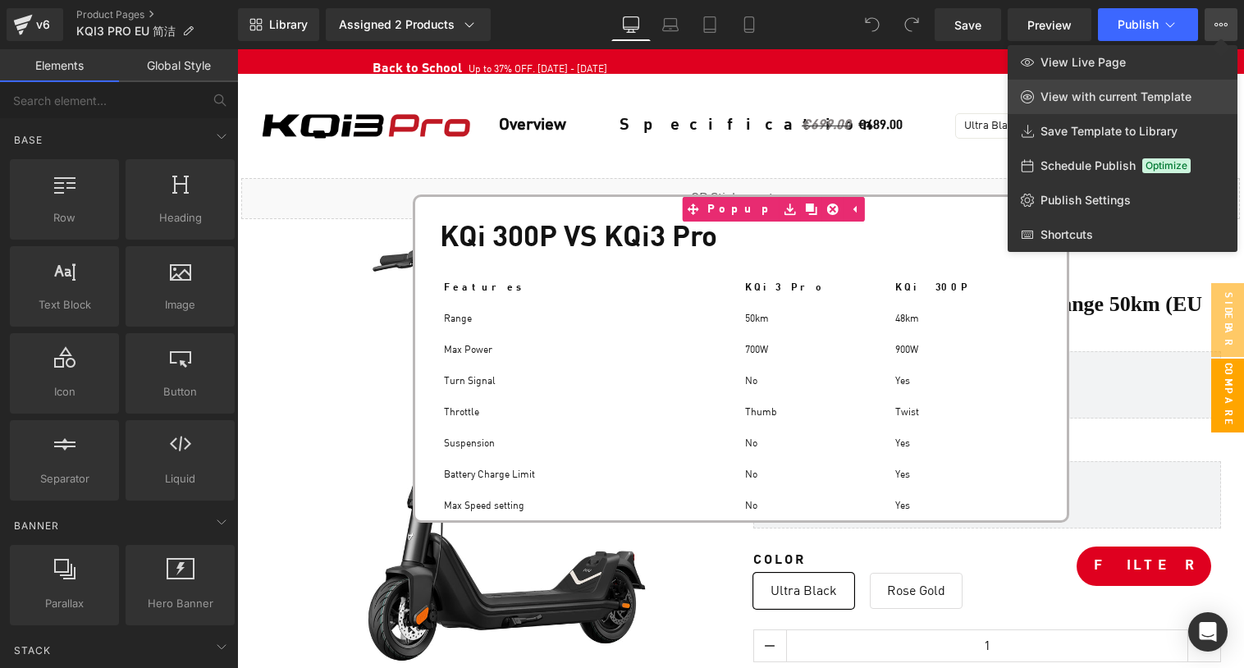
click at [1131, 101] on span "View with current Template" at bounding box center [1115, 96] width 151 height 15
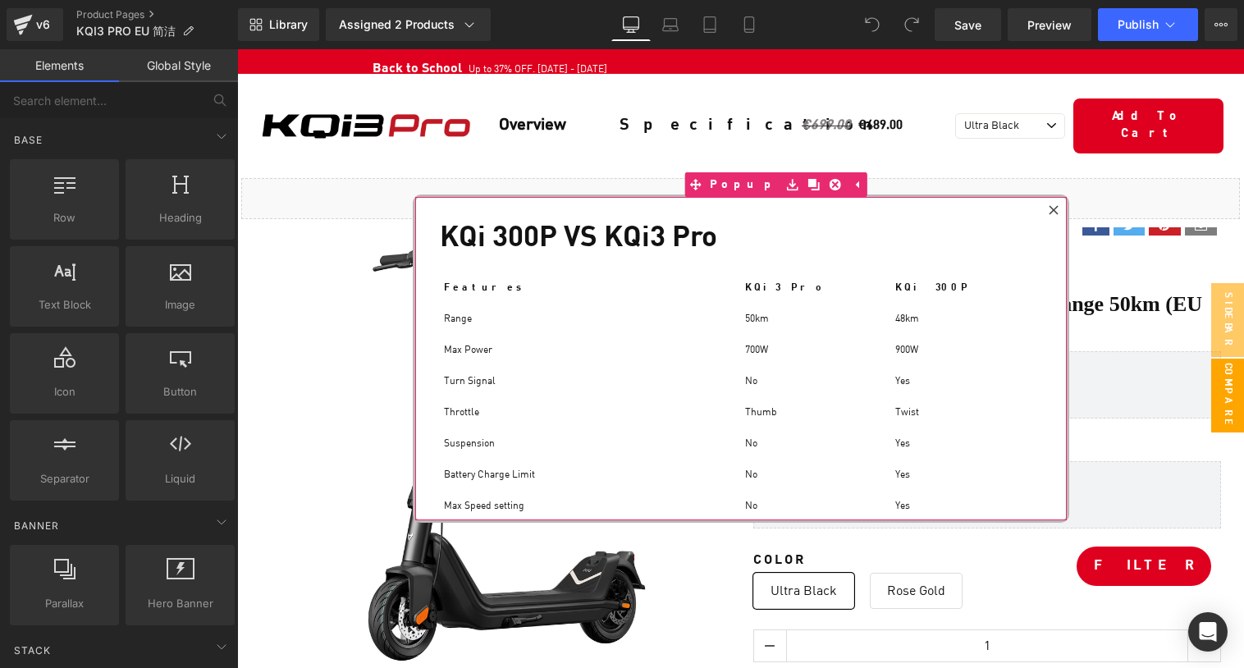
click at [1053, 212] on icon at bounding box center [1054, 210] width 10 height 10
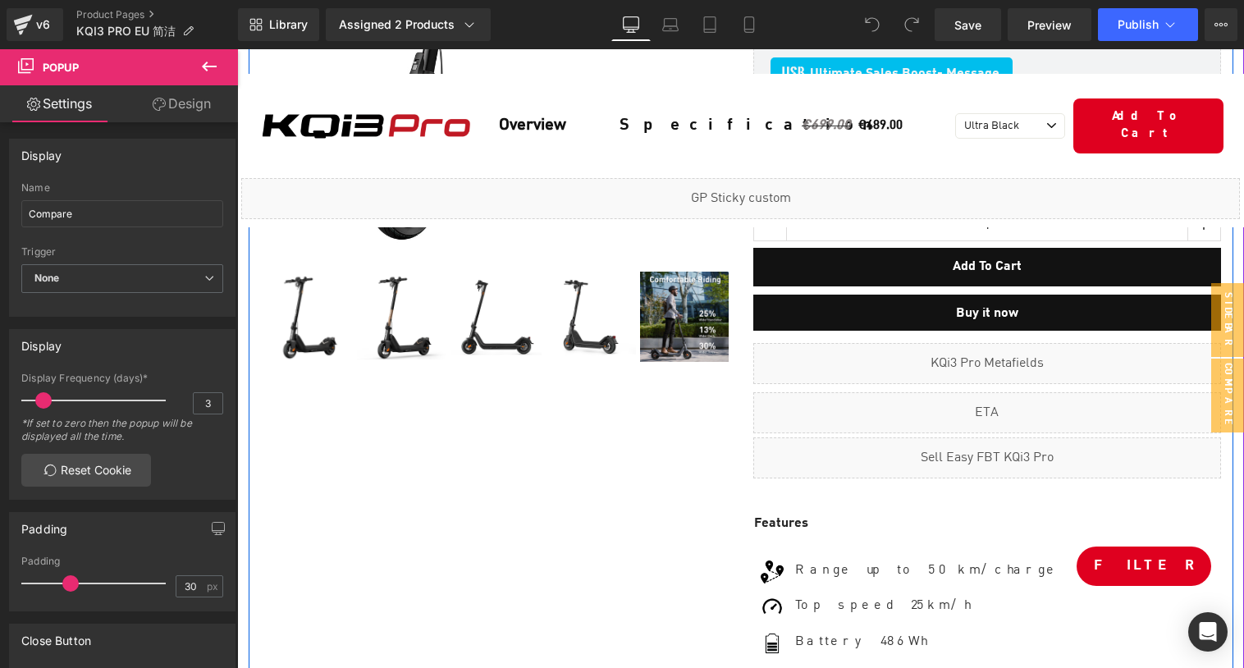
scroll to position [463, 0]
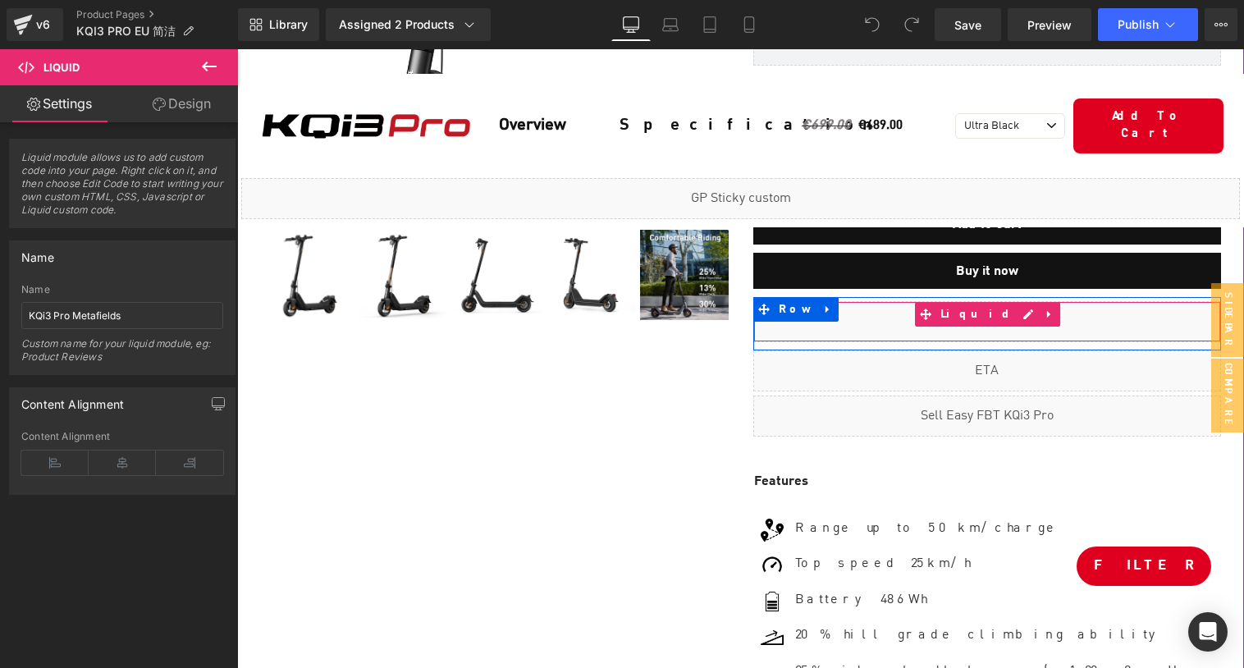
click at [857, 303] on div "Liquid" at bounding box center [987, 321] width 468 height 41
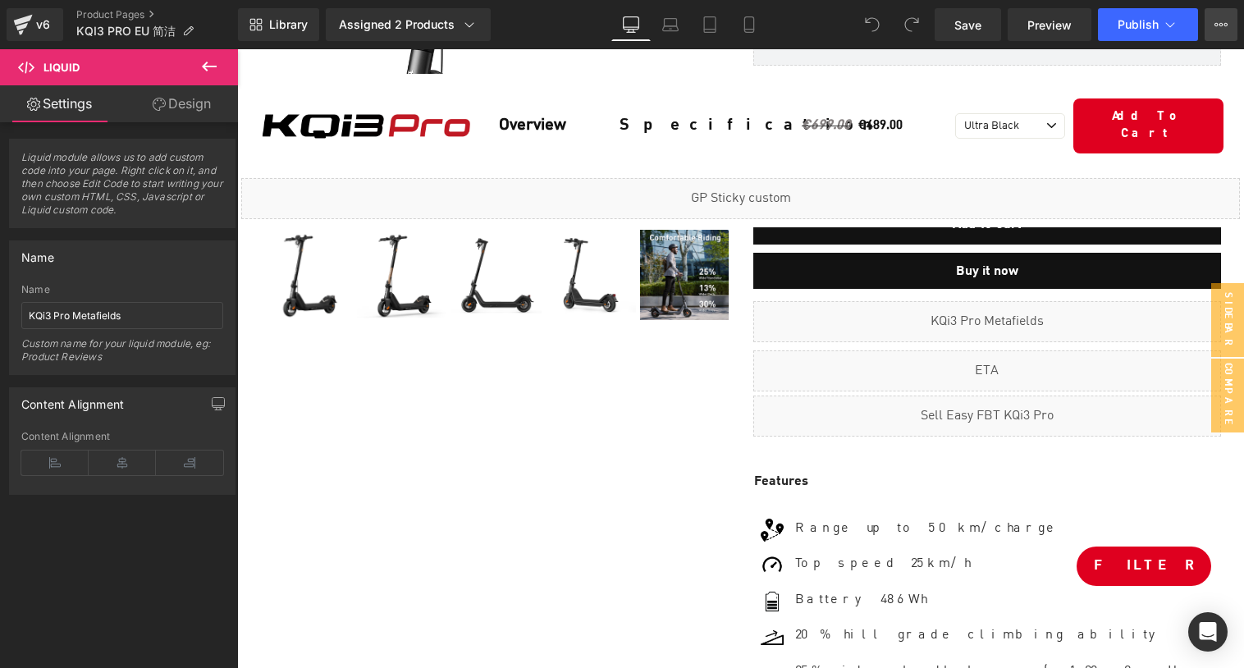
click at [1218, 31] on button "View Live Page View with current Template Save Template to Library Schedule Pub…" at bounding box center [1221, 24] width 33 height 33
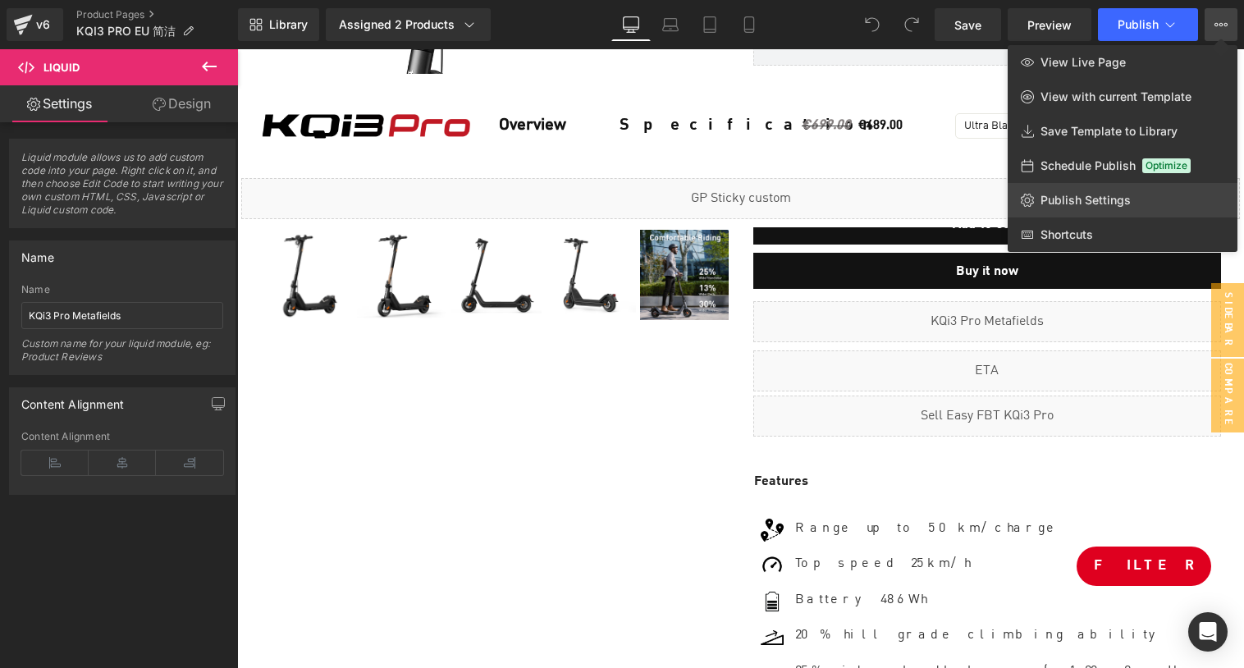
click at [1085, 204] on span "Publish Settings" at bounding box center [1085, 200] width 90 height 15
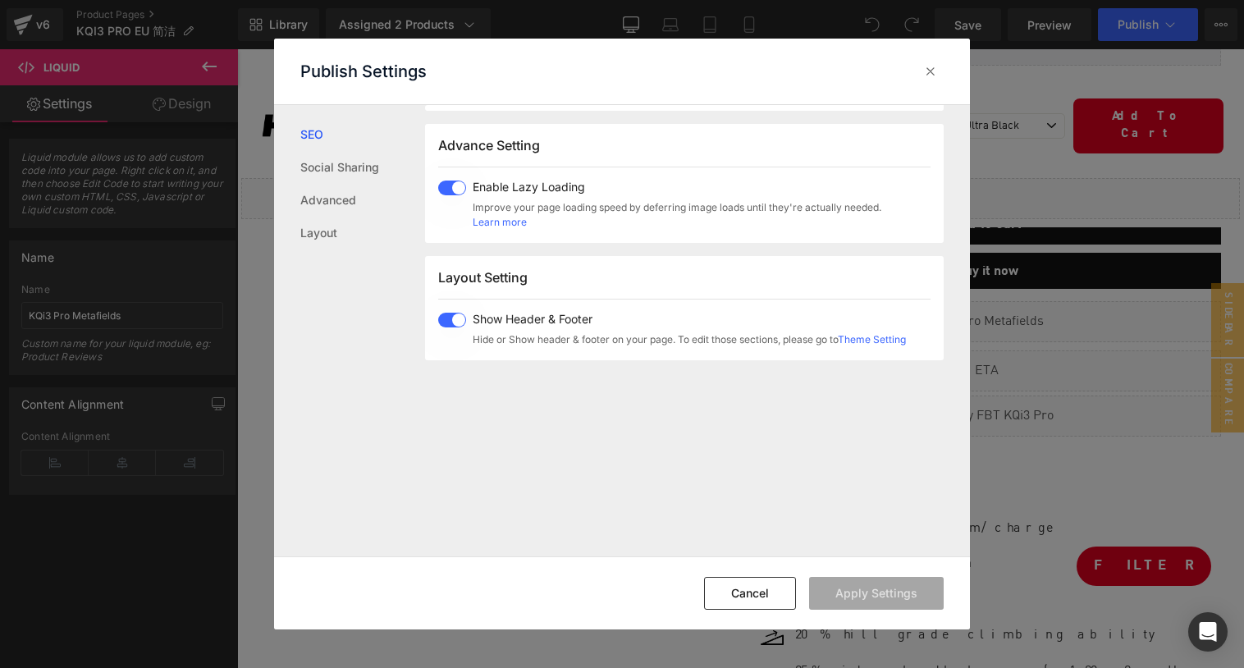
scroll to position [270, 0]
click at [761, 583] on button "Cancel" at bounding box center [750, 593] width 92 height 33
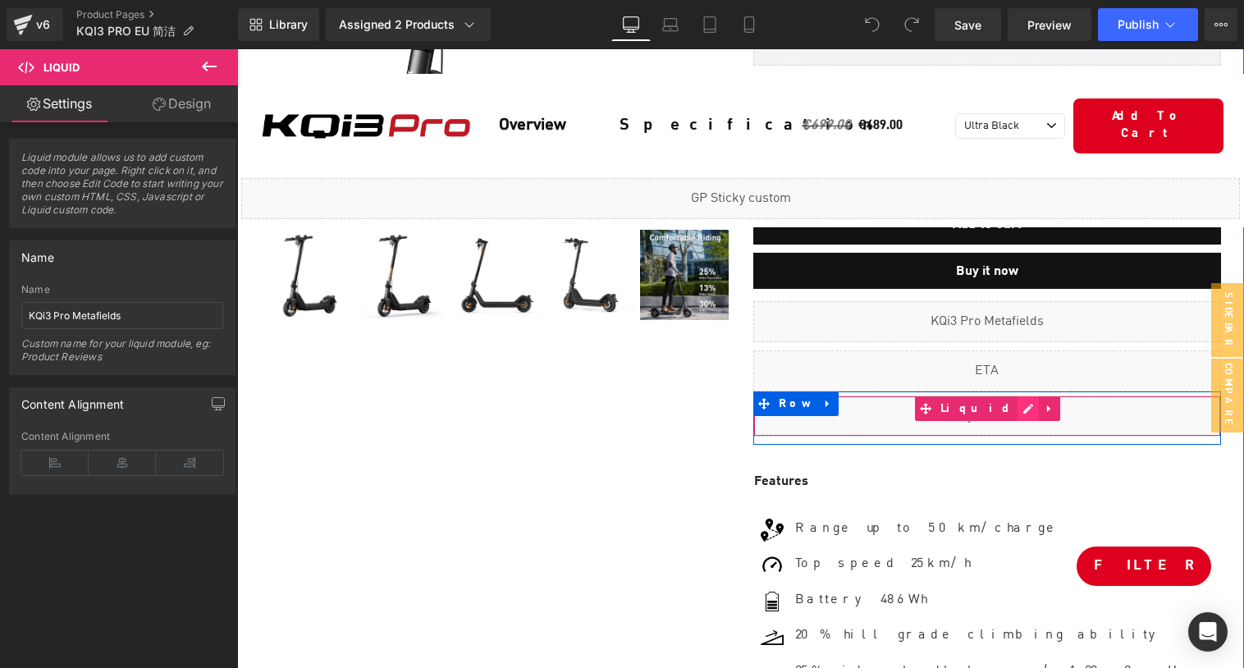
click at [1011, 400] on div "Liquid" at bounding box center [987, 415] width 468 height 41
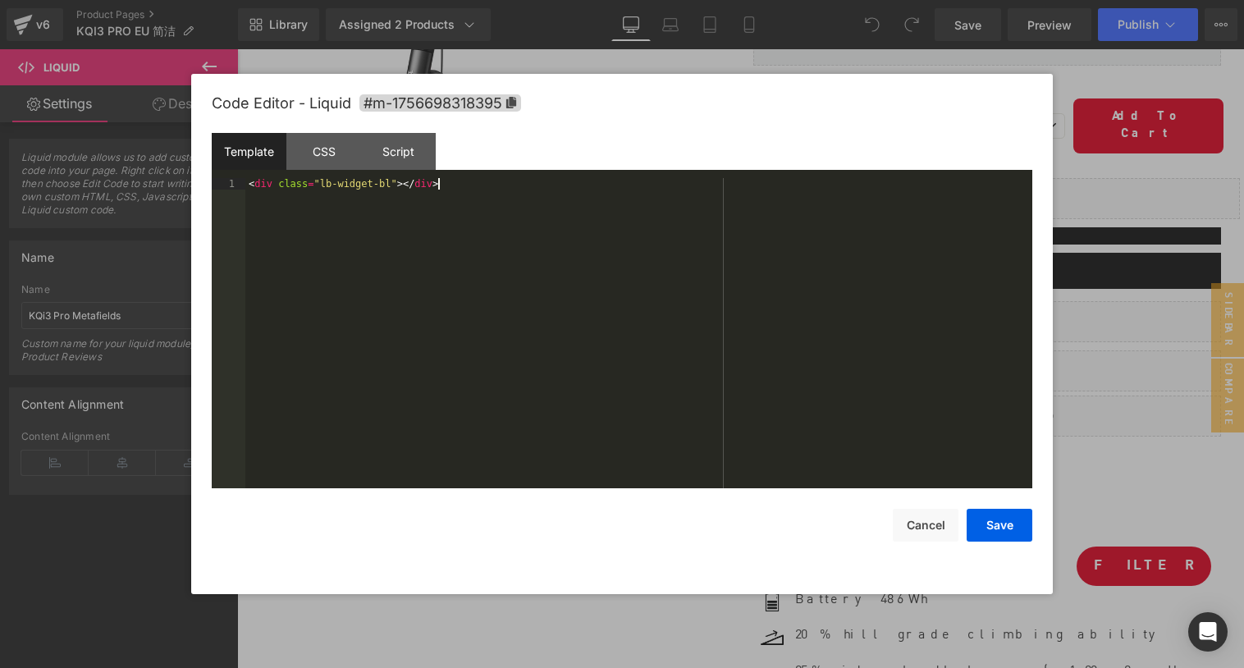
click at [577, 304] on div "< div class = "lb-widget-bl" > </ div >" at bounding box center [638, 344] width 787 height 333
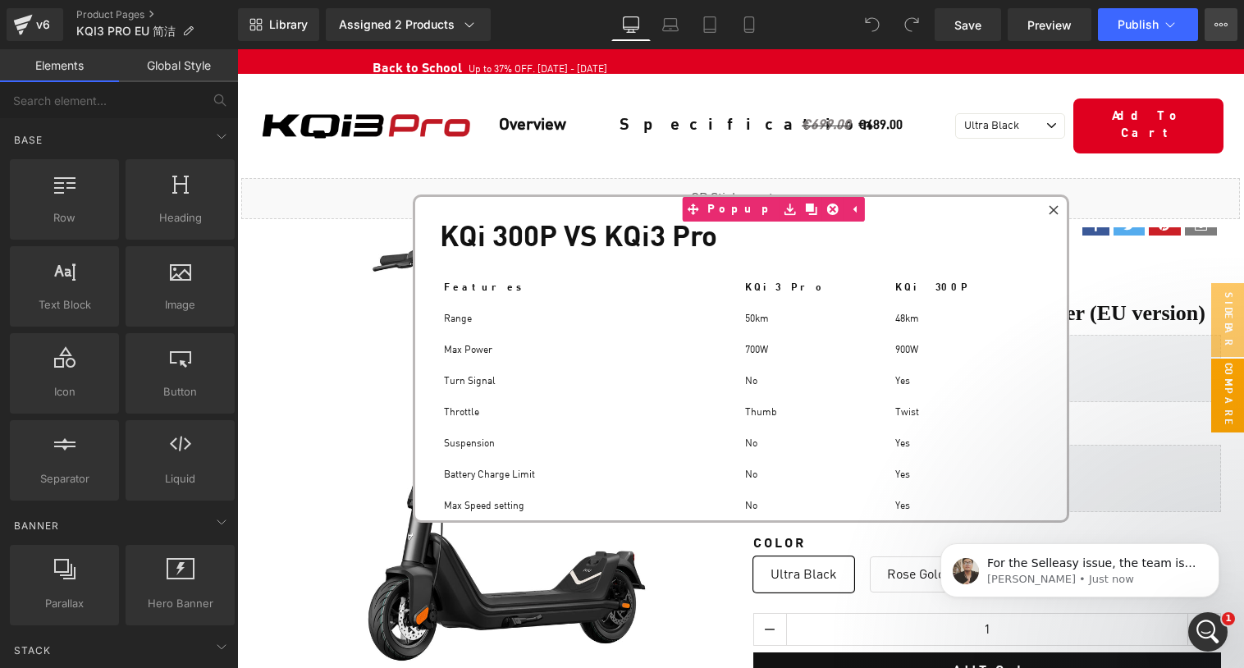
click at [1220, 30] on icon at bounding box center [1220, 24] width 13 height 13
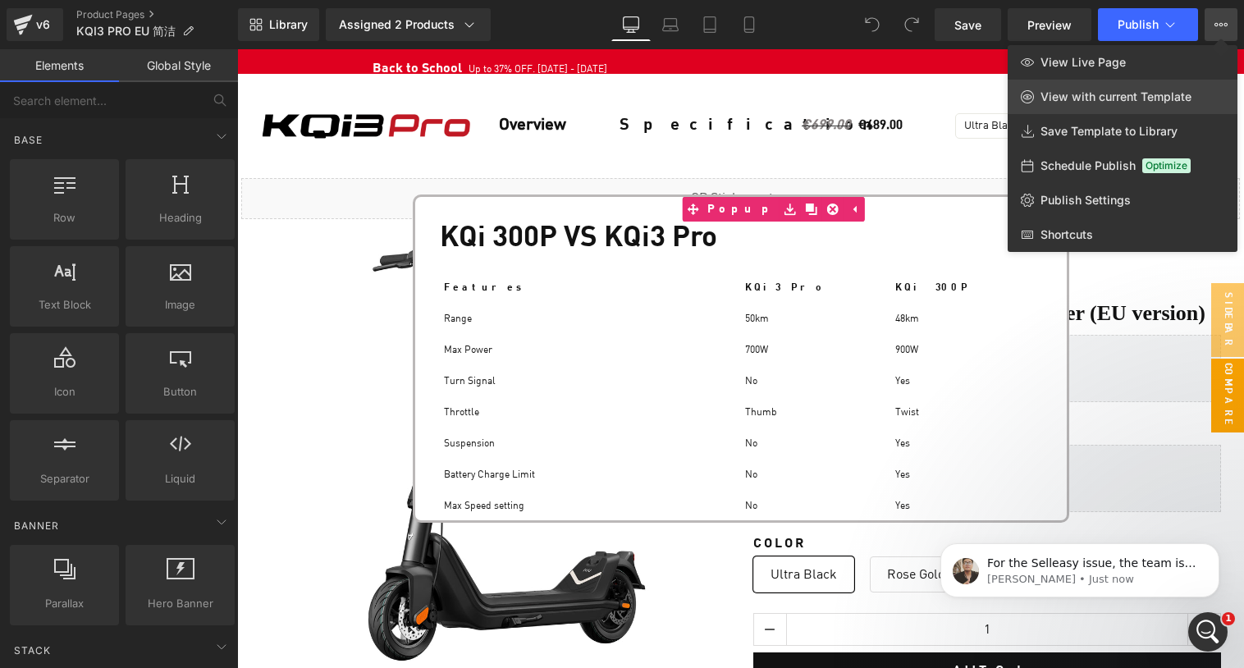
click at [1083, 95] on span "View with current Template" at bounding box center [1115, 96] width 151 height 15
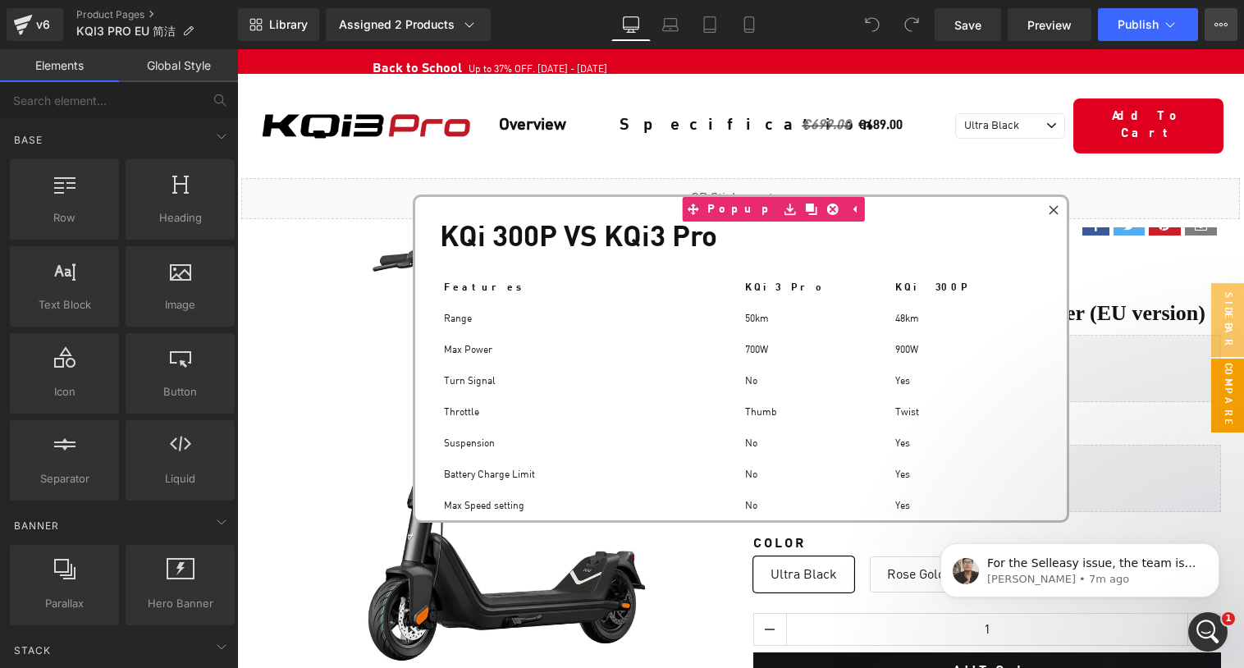
click at [1217, 28] on icon at bounding box center [1220, 24] width 13 height 13
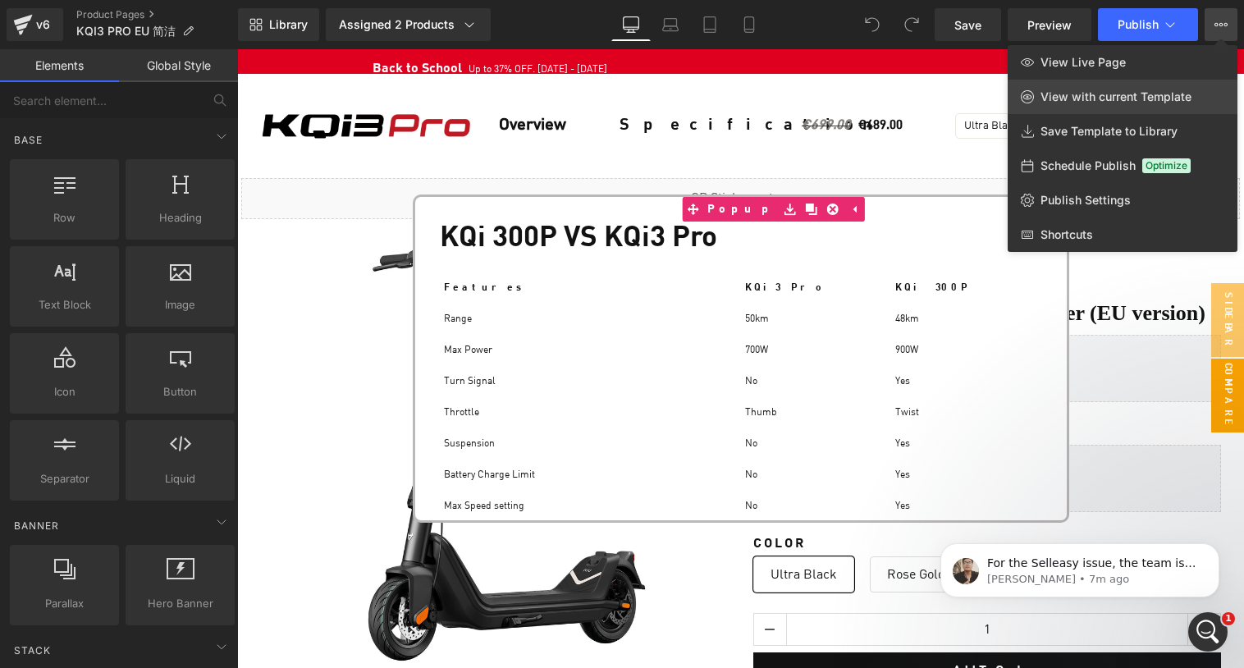
click at [1125, 100] on span "View with current Template" at bounding box center [1115, 96] width 151 height 15
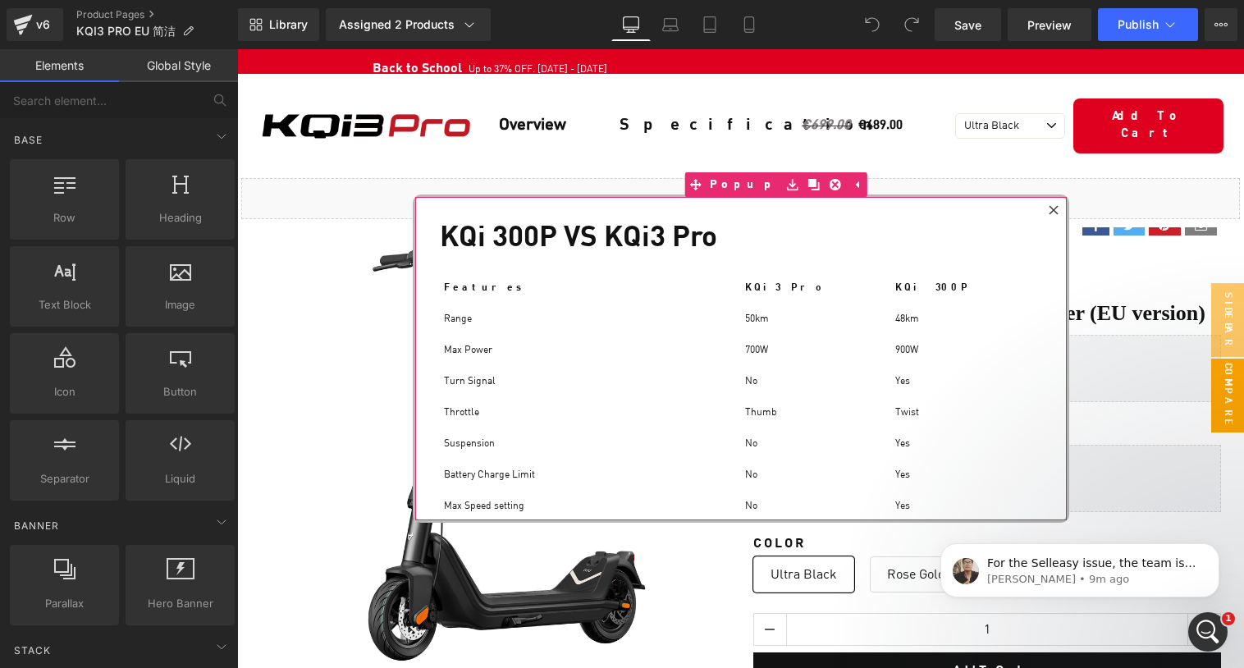
click at [1051, 211] on icon at bounding box center [1053, 209] width 9 height 9
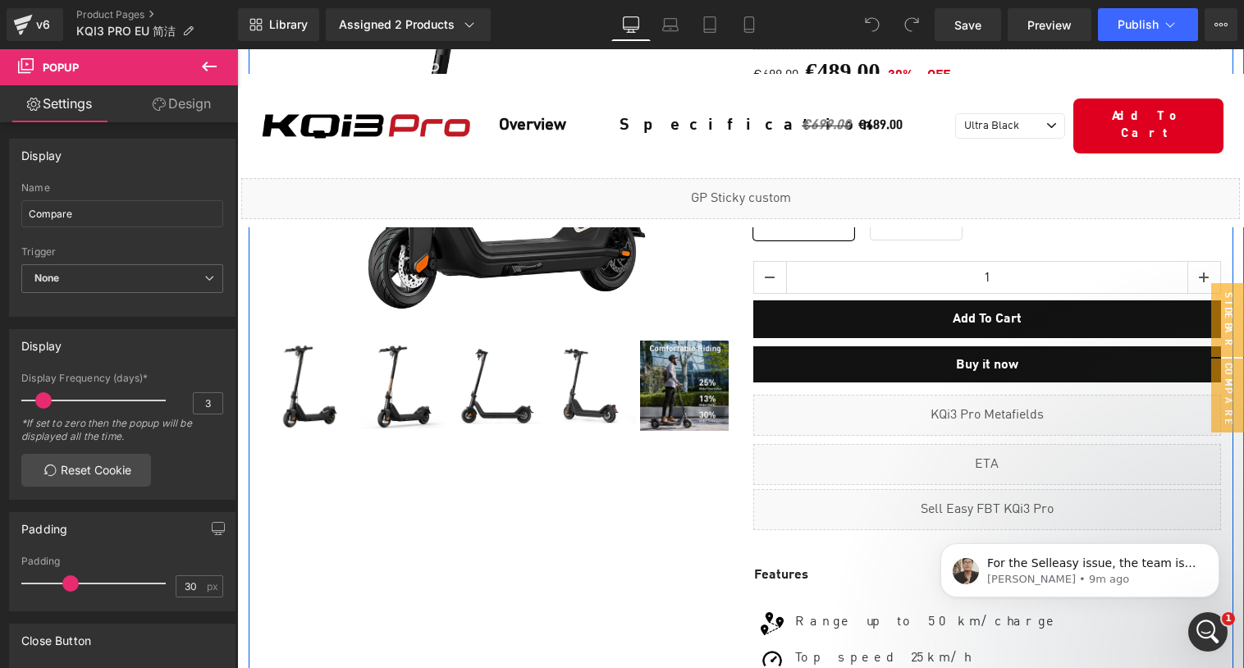
scroll to position [355, 0]
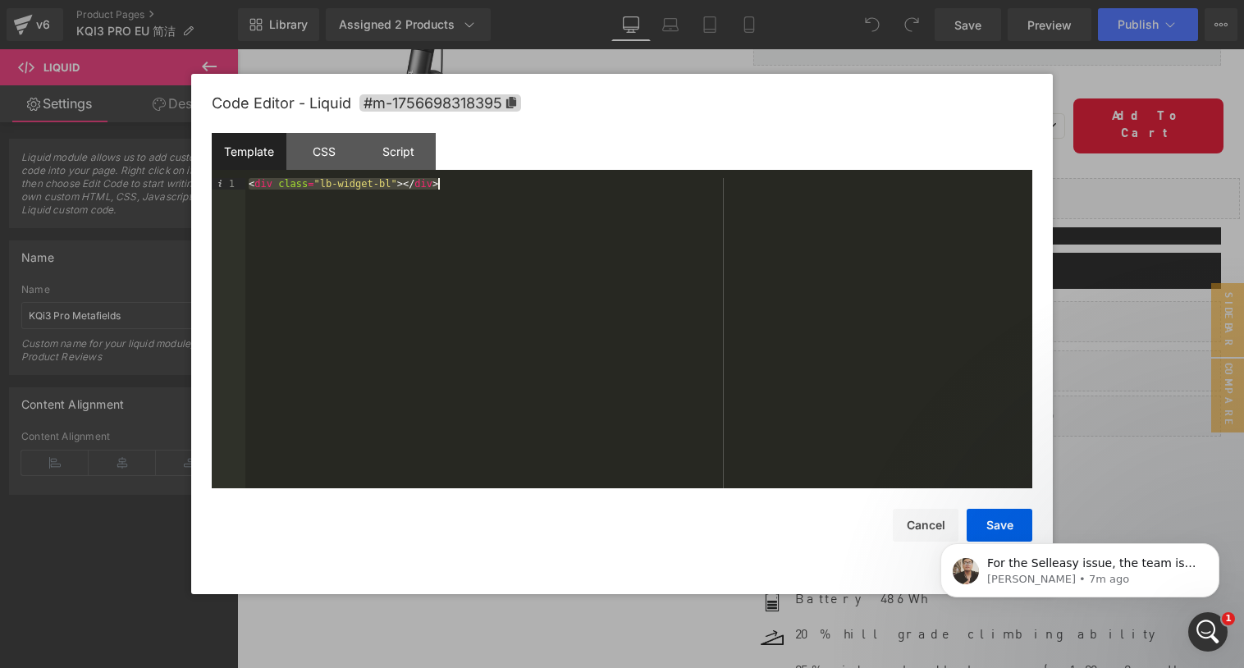
scroll to position [11422, 1005]
click at [1207, 34] on div at bounding box center [622, 334] width 1244 height 668
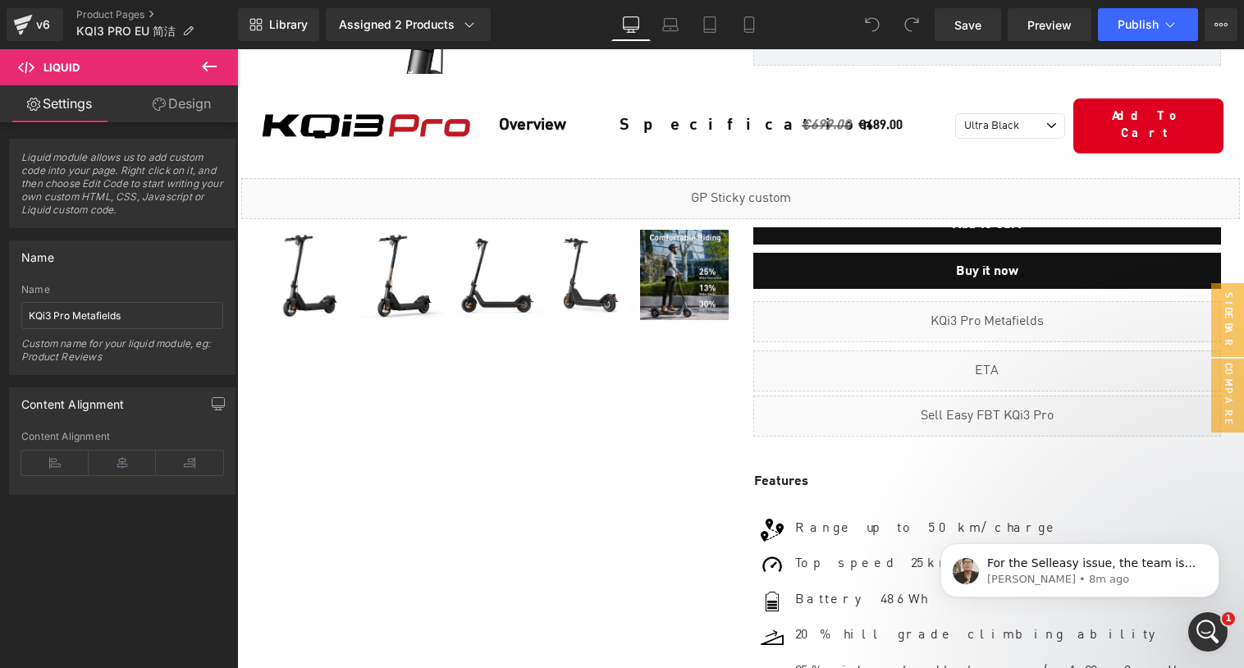
click at [1207, 34] on button "View Live Page View with current Template Save Template to Library Schedule Pub…" at bounding box center [1221, 24] width 33 height 33
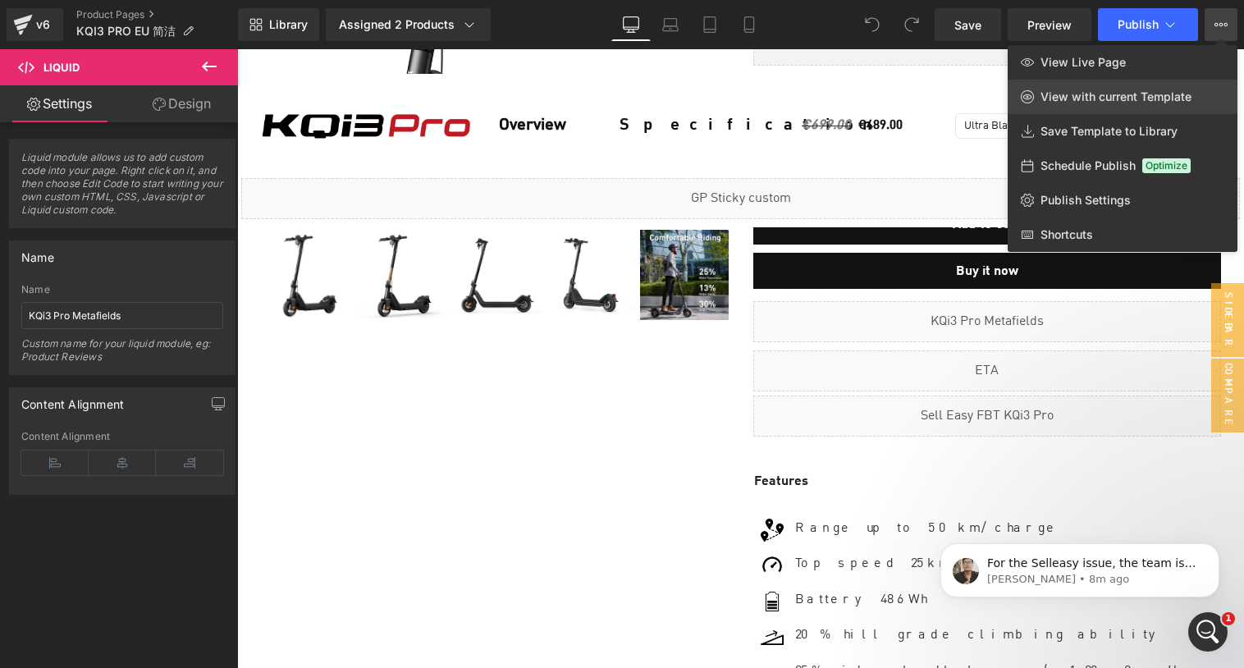
click at [1177, 94] on span "View with current Template" at bounding box center [1115, 96] width 151 height 15
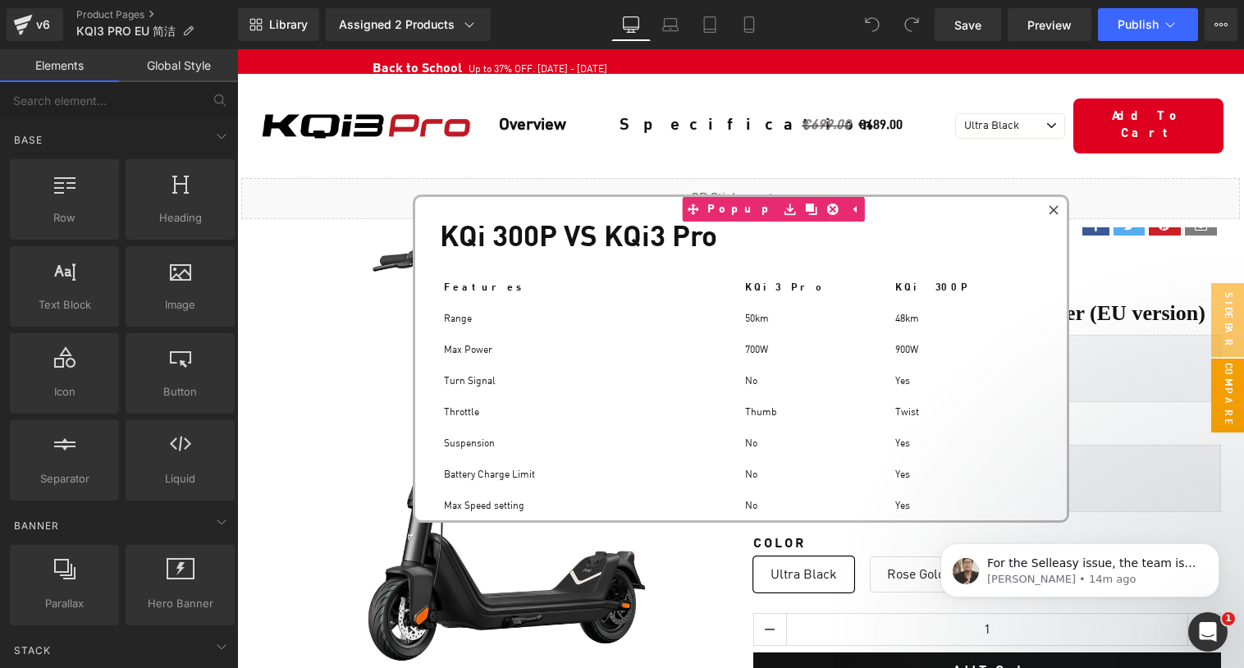
scroll to position [11409, 1005]
